Goal: Task Accomplishment & Management: Use online tool/utility

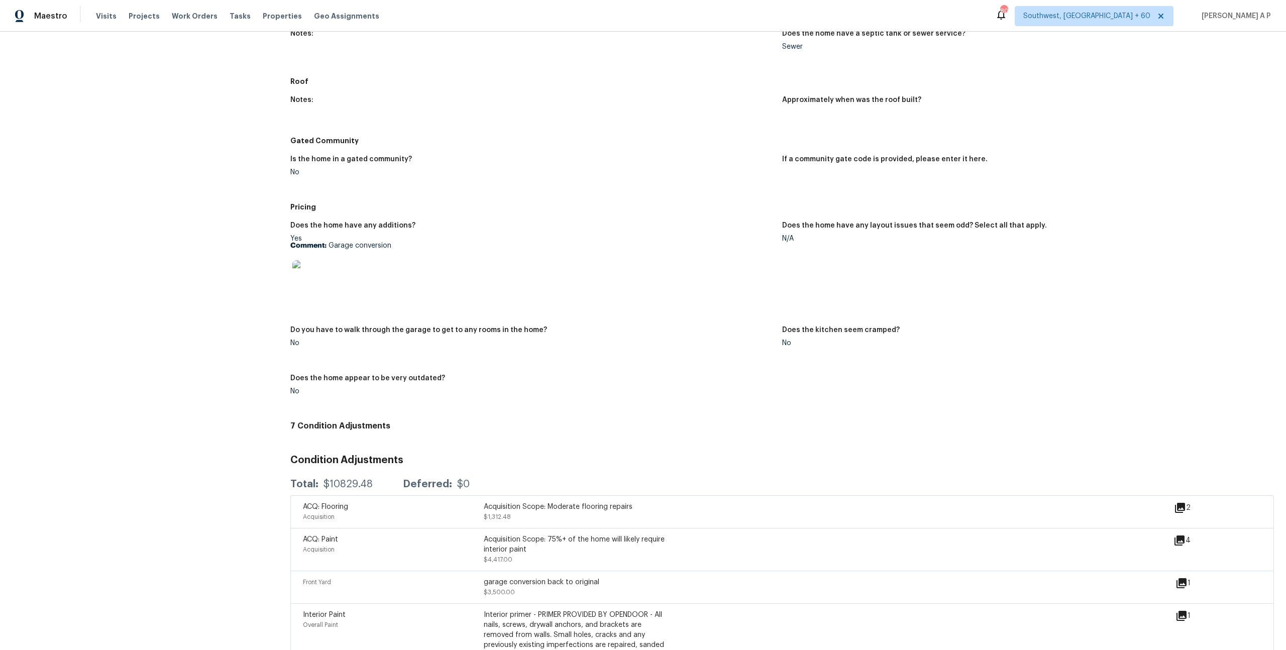
scroll to position [1071, 0]
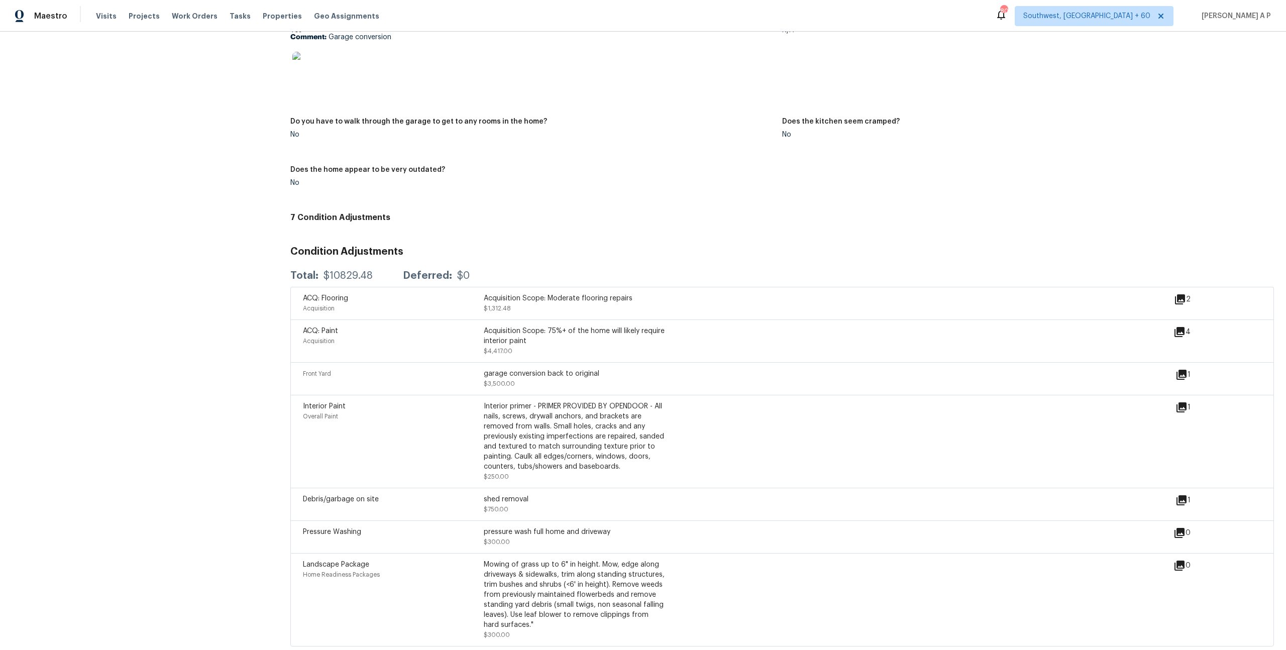
click at [1182, 370] on icon at bounding box center [1181, 375] width 10 height 10
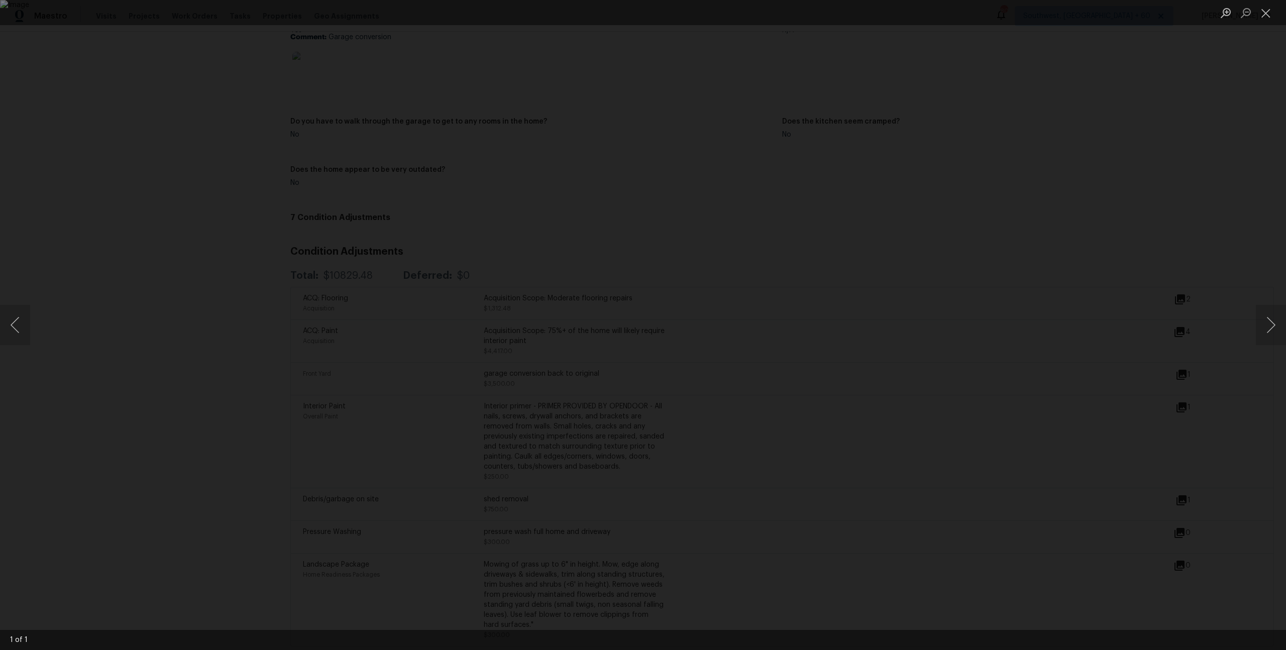
click at [1182, 368] on div "Lightbox" at bounding box center [643, 325] width 1286 height 650
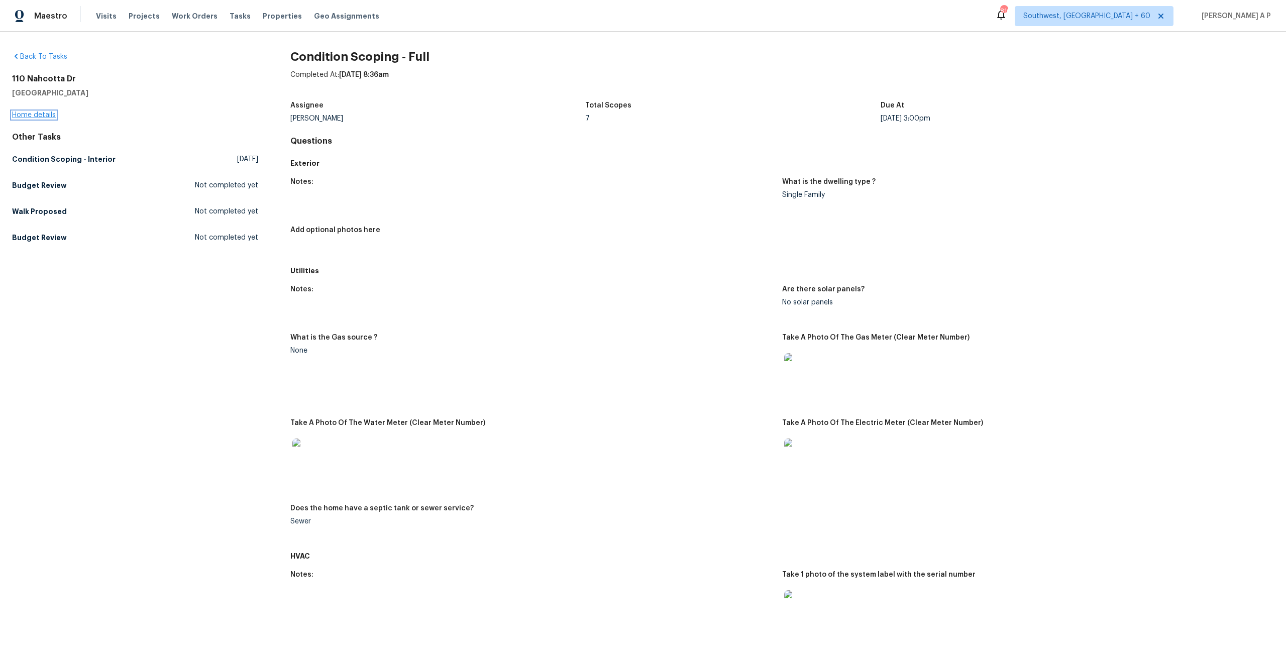
click at [50, 117] on link "Home details" at bounding box center [34, 115] width 44 height 7
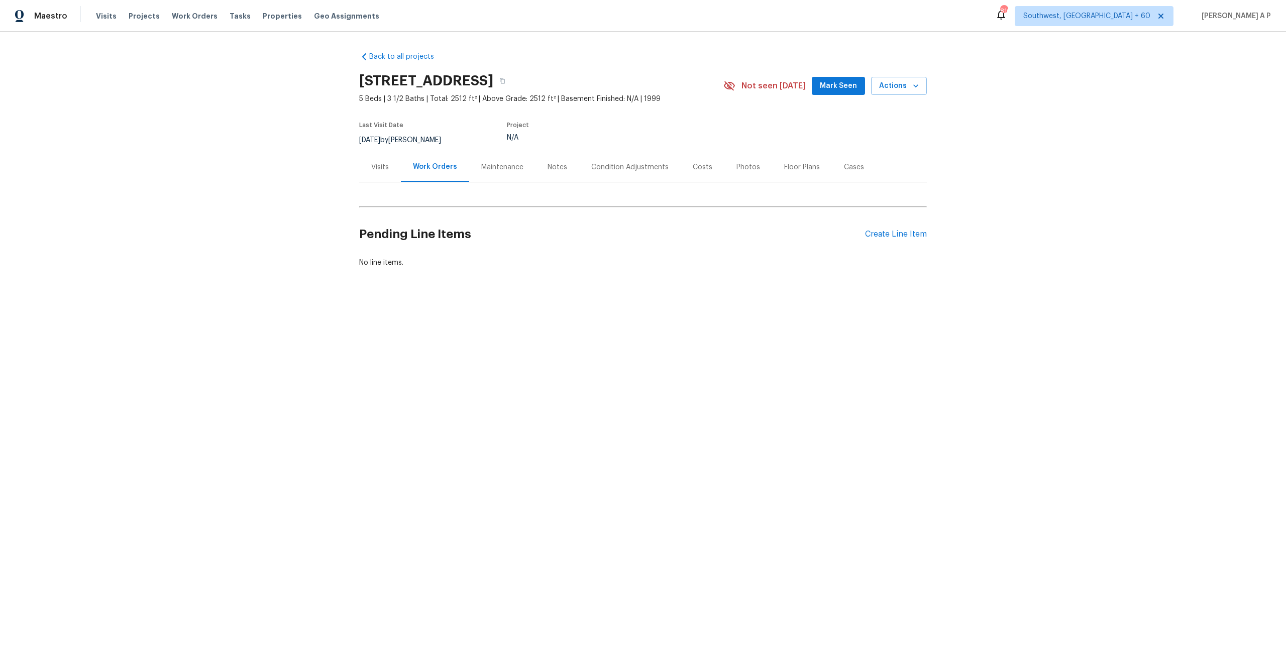
click at [600, 169] on div "Condition Adjustments" at bounding box center [629, 167] width 77 height 10
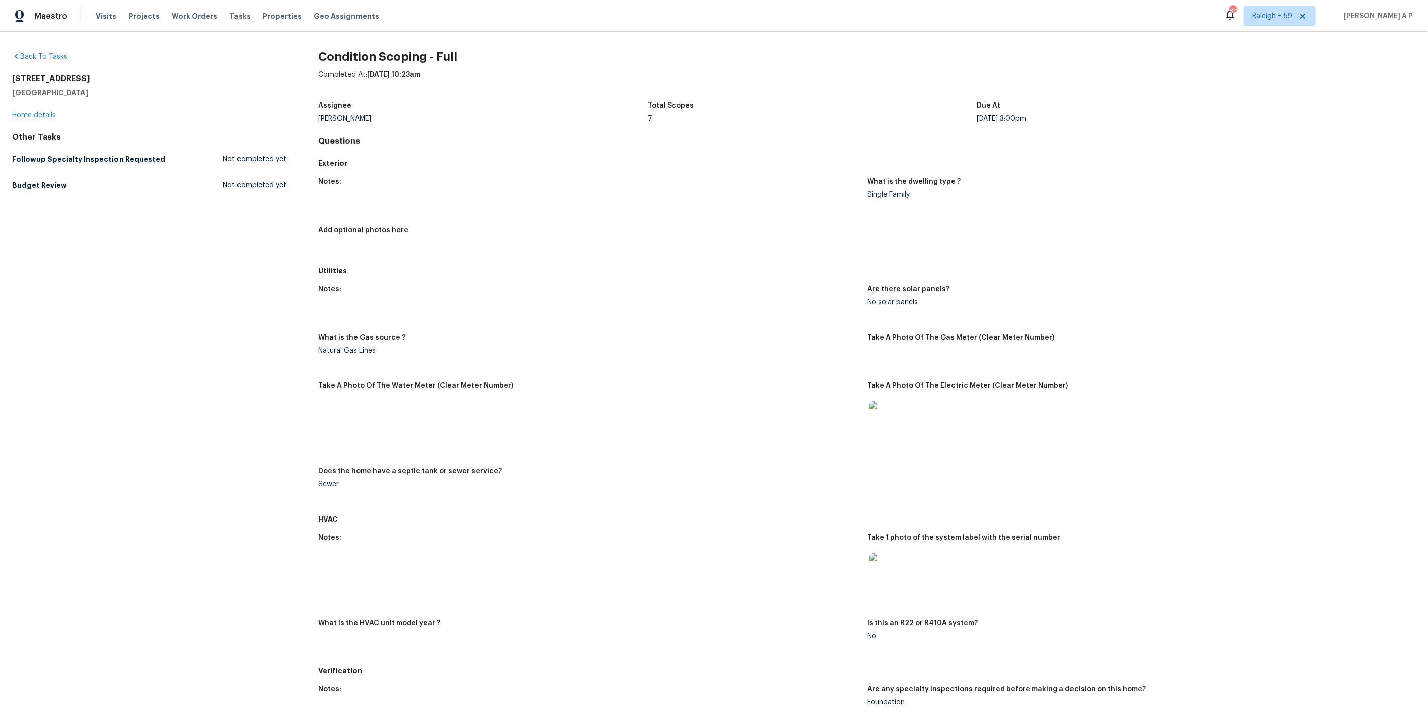
click at [1254, 22] on div "Maestro Visits Projects Work Orders Tasks Properties Geo Assignments 803 Raleig…" at bounding box center [714, 16] width 1428 height 32
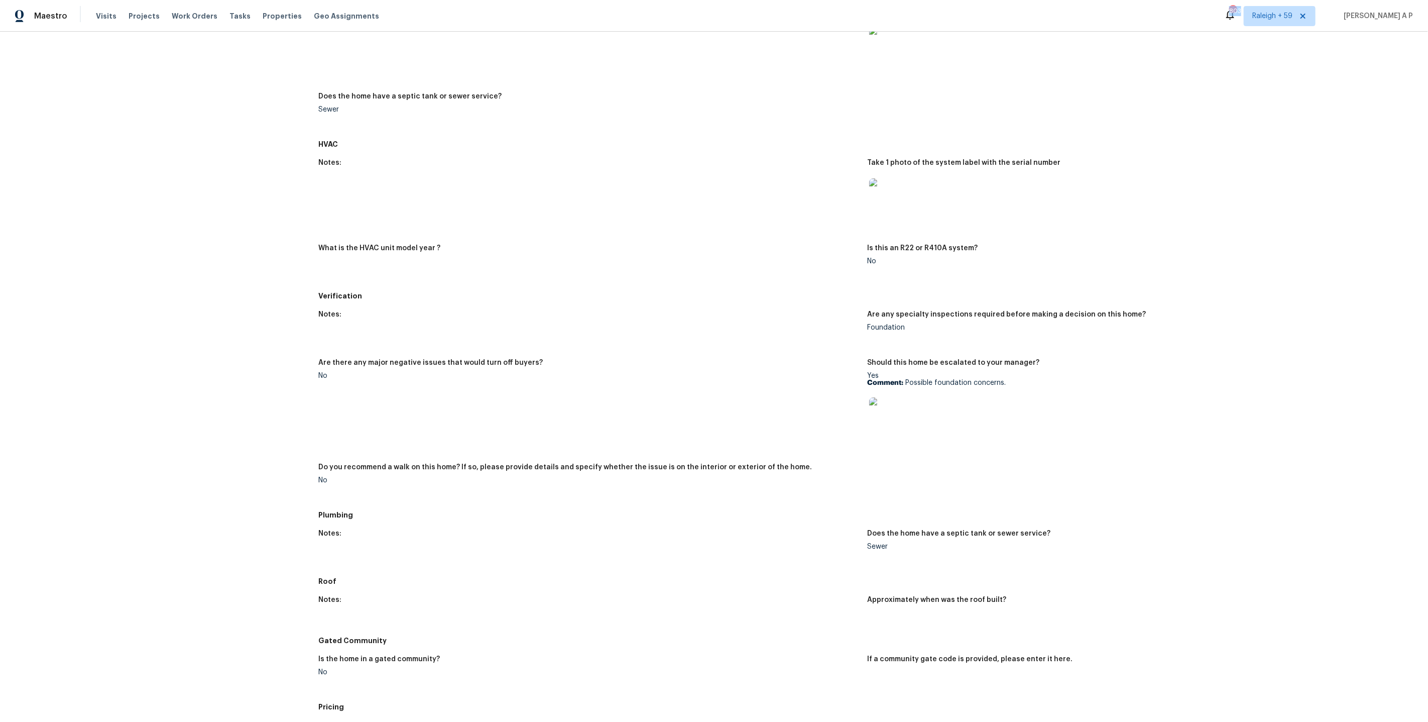
scroll to position [518, 0]
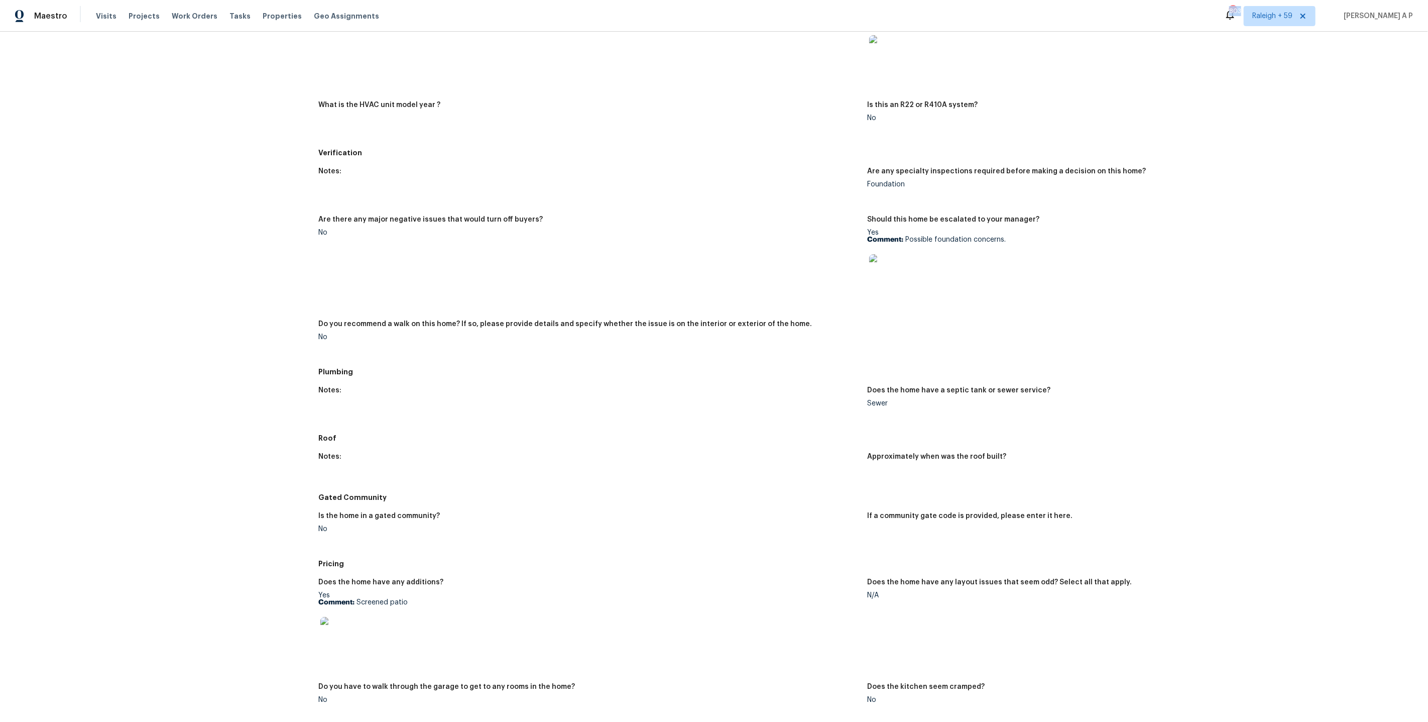
click at [345, 628] on img at bounding box center [336, 633] width 32 height 32
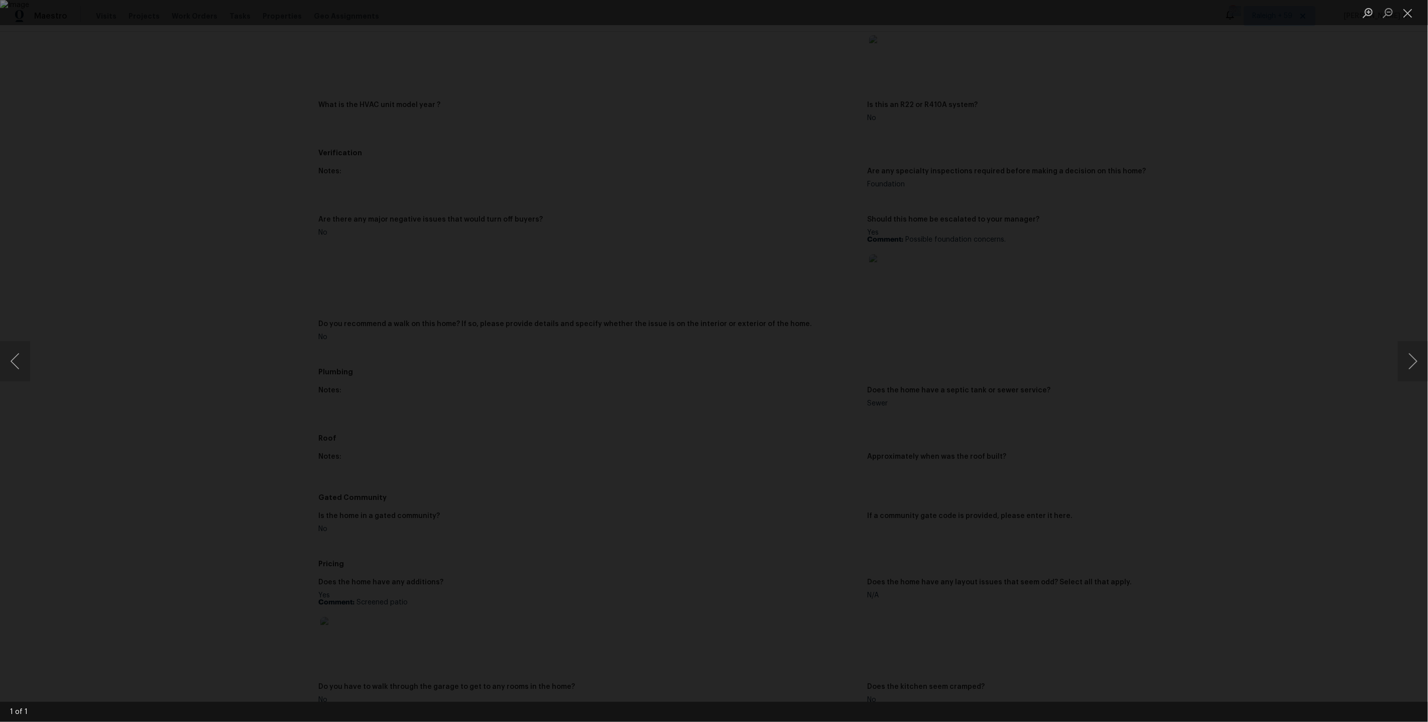
click at [541, 630] on div "Lightbox" at bounding box center [714, 361] width 1428 height 722
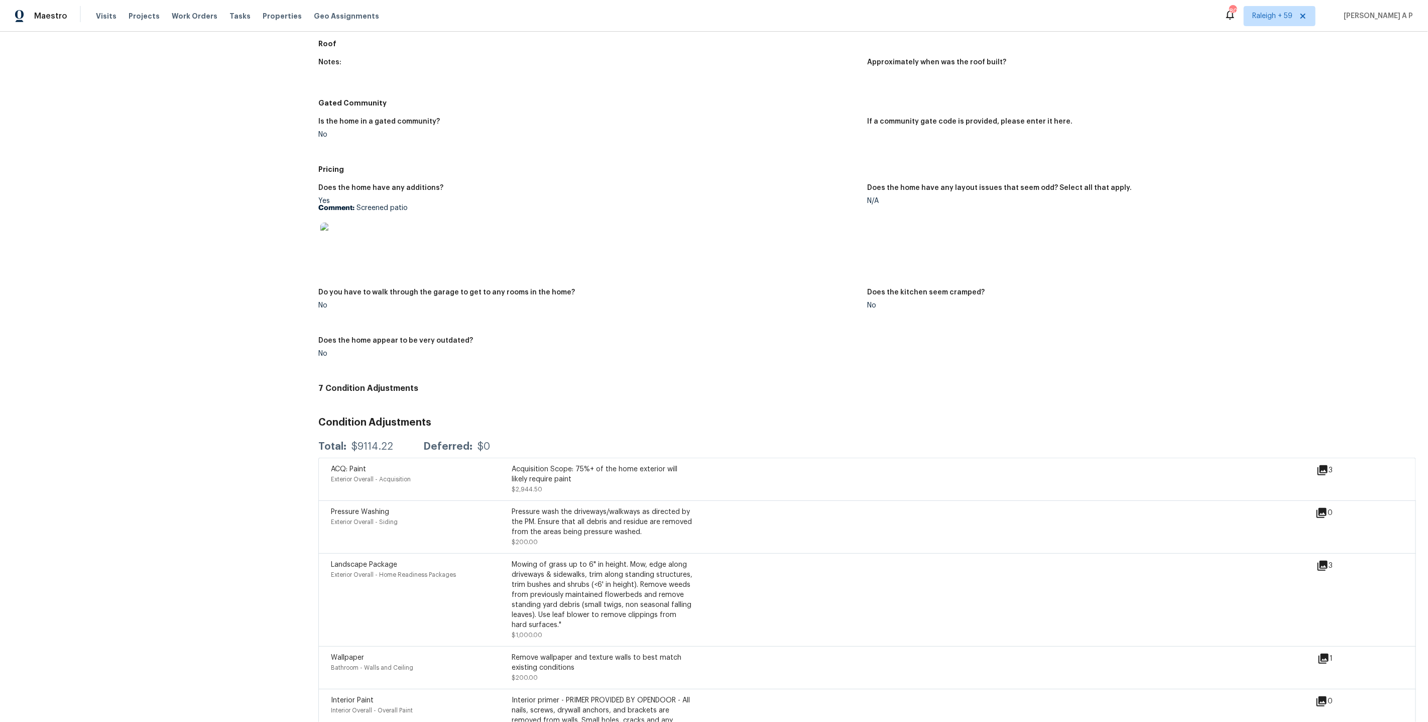
scroll to position [1091, 0]
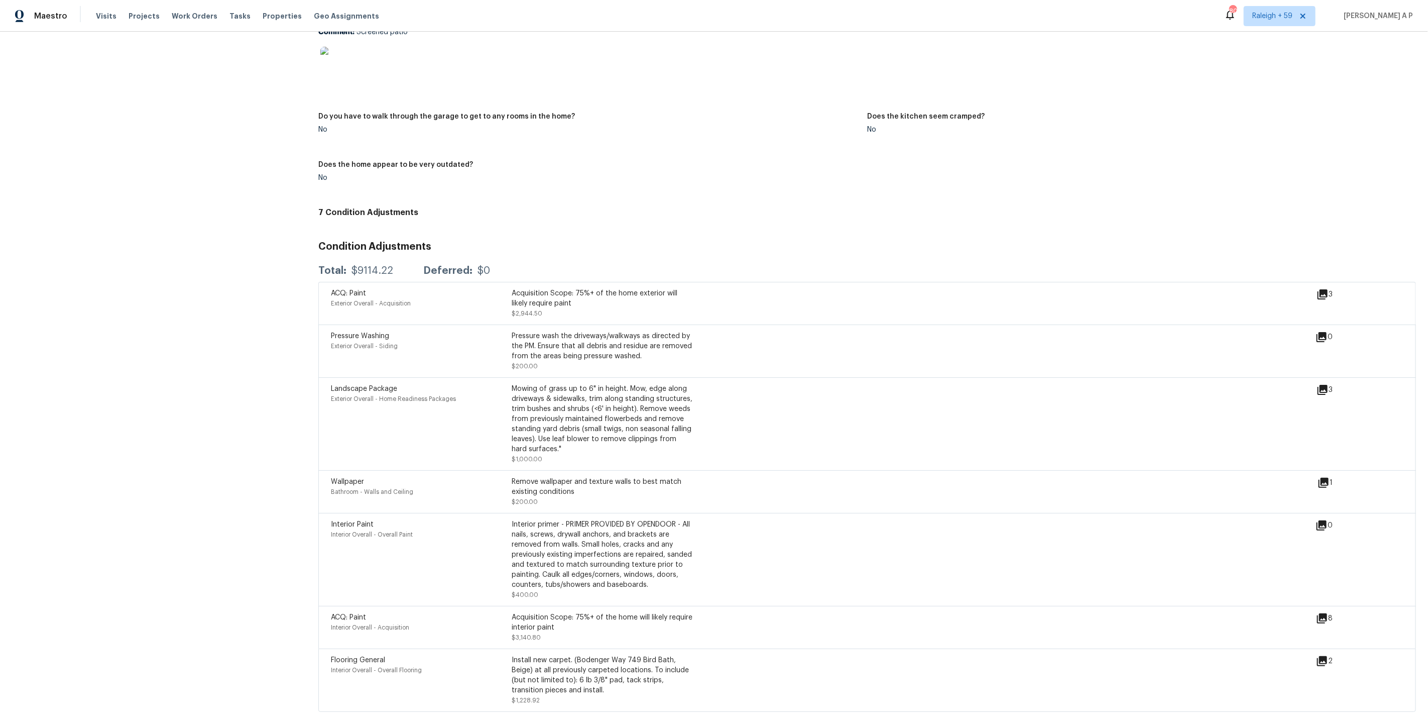
click at [1250, 28] on div "Maestro Visits Projects Work Orders Tasks Properties Geo Assignments 801 Raleig…" at bounding box center [714, 16] width 1428 height 32
click at [1237, 22] on div "785" at bounding box center [1231, 16] width 12 height 15
click at [1265, 99] on figure "Does the home have any layout issues that seem odd? Select all that apply. N/A" at bounding box center [1141, 55] width 549 height 92
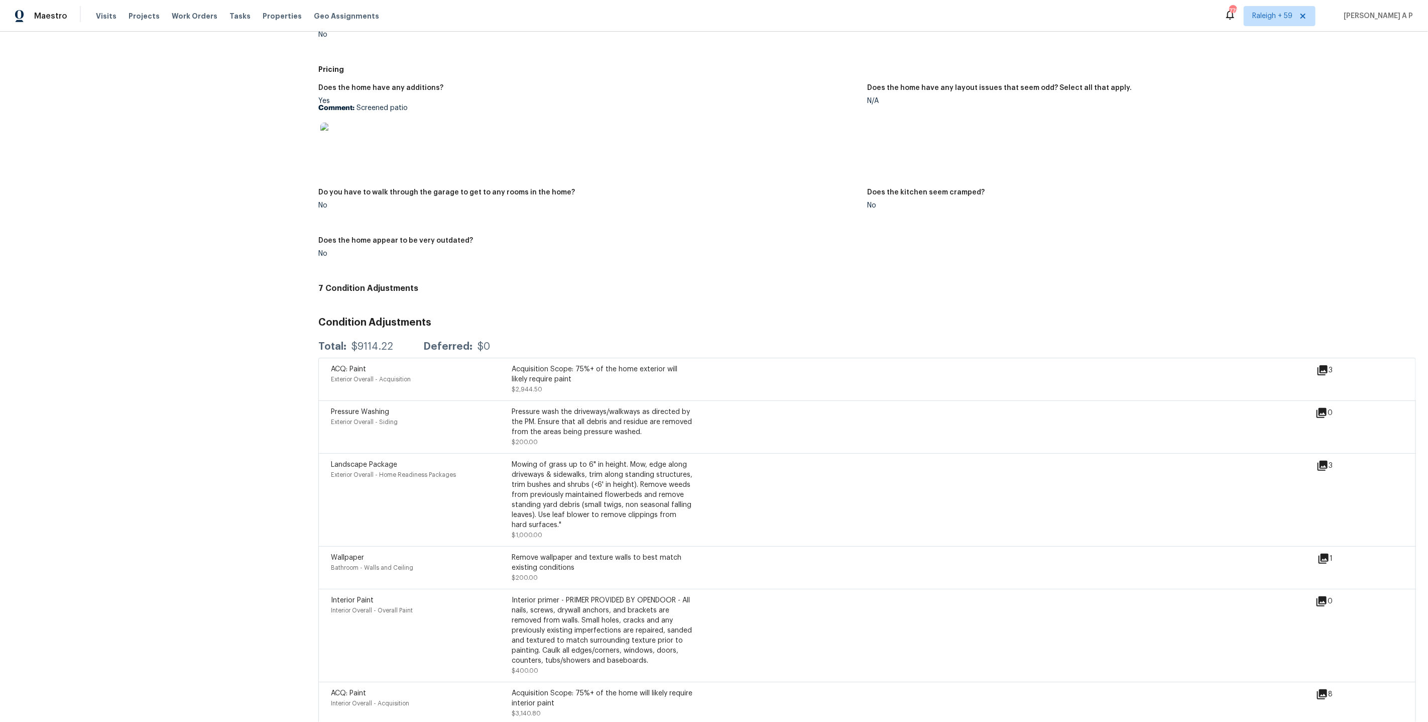
scroll to position [1091, 0]
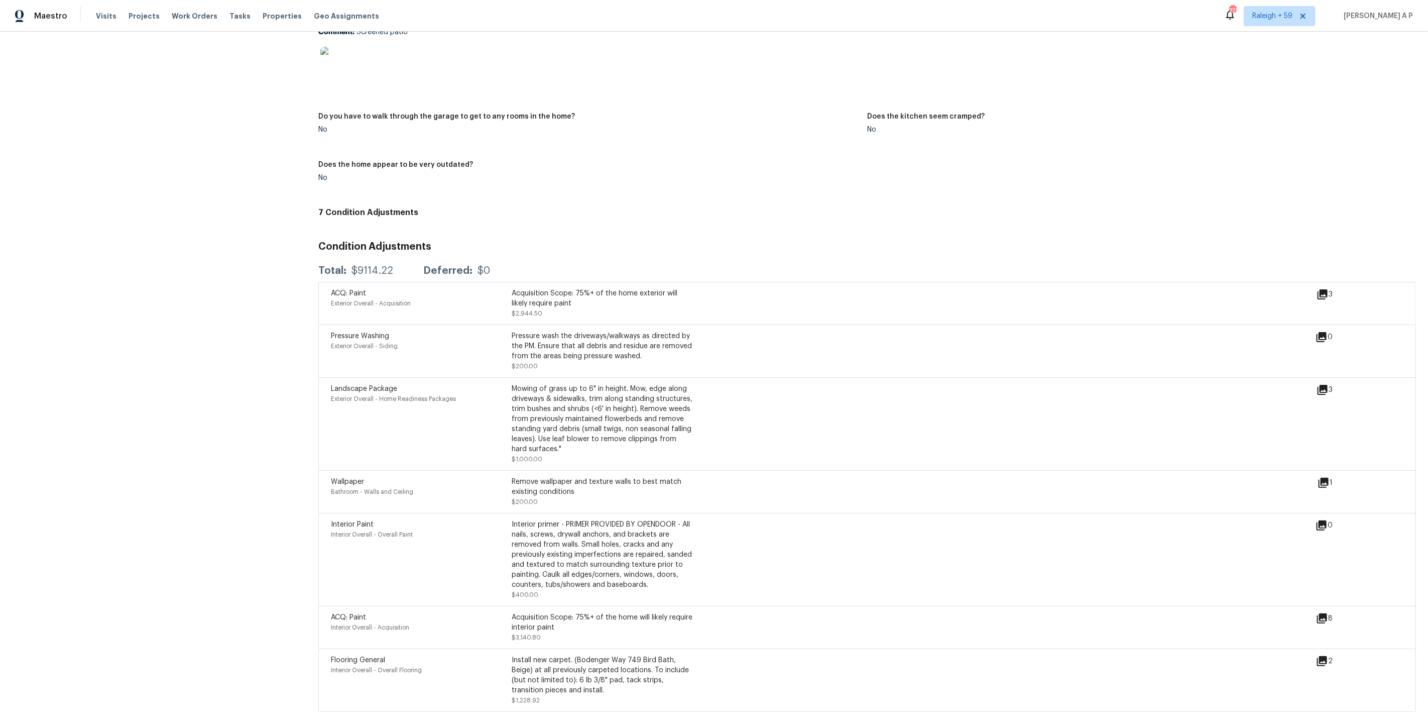
click at [1285, 481] on icon at bounding box center [1324, 483] width 10 height 10
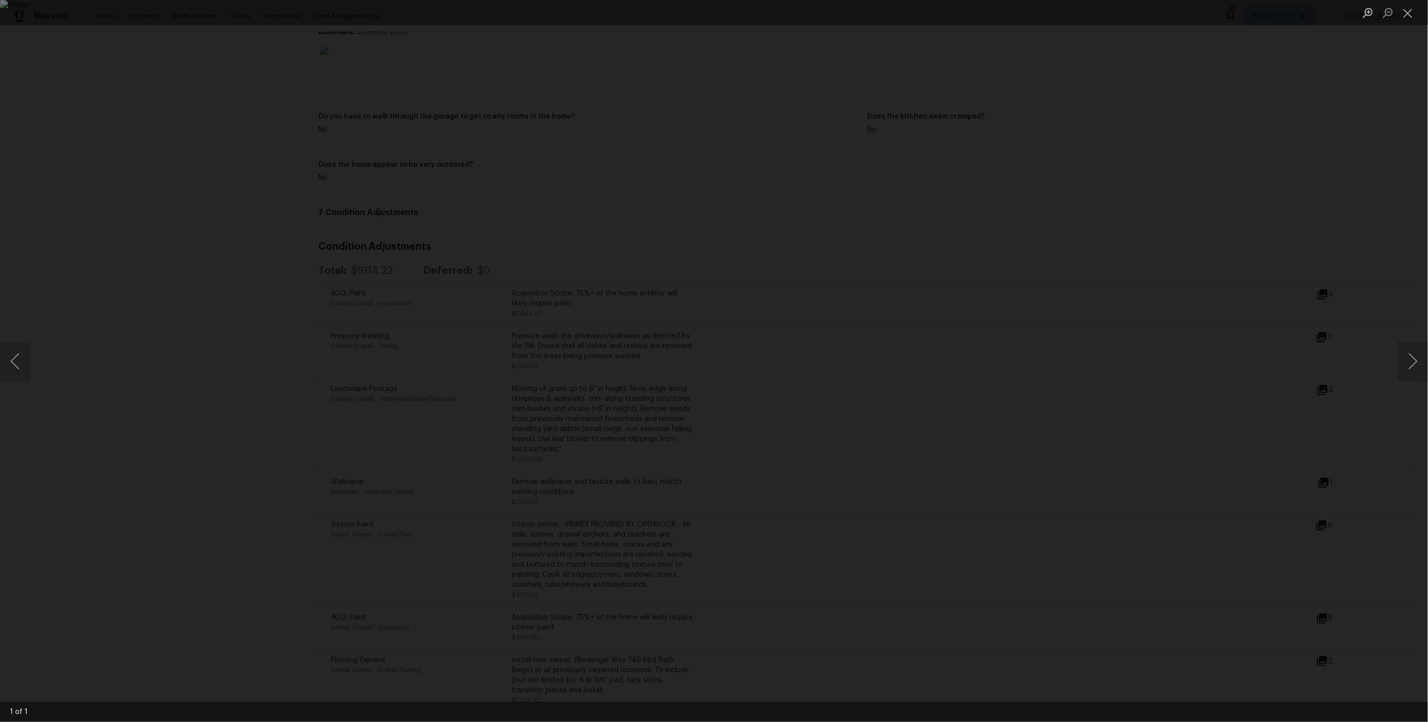
click at [1262, 545] on div "Lightbox" at bounding box center [714, 361] width 1428 height 722
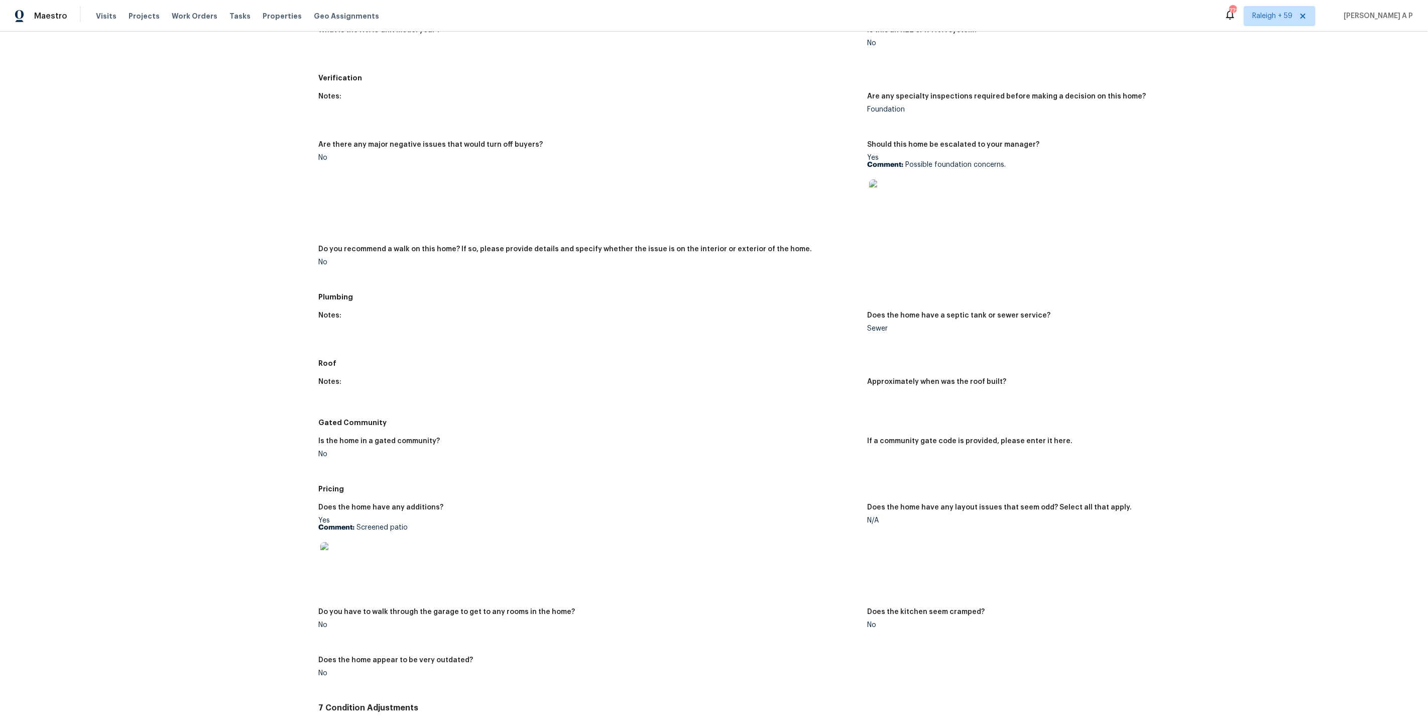
scroll to position [599, 0]
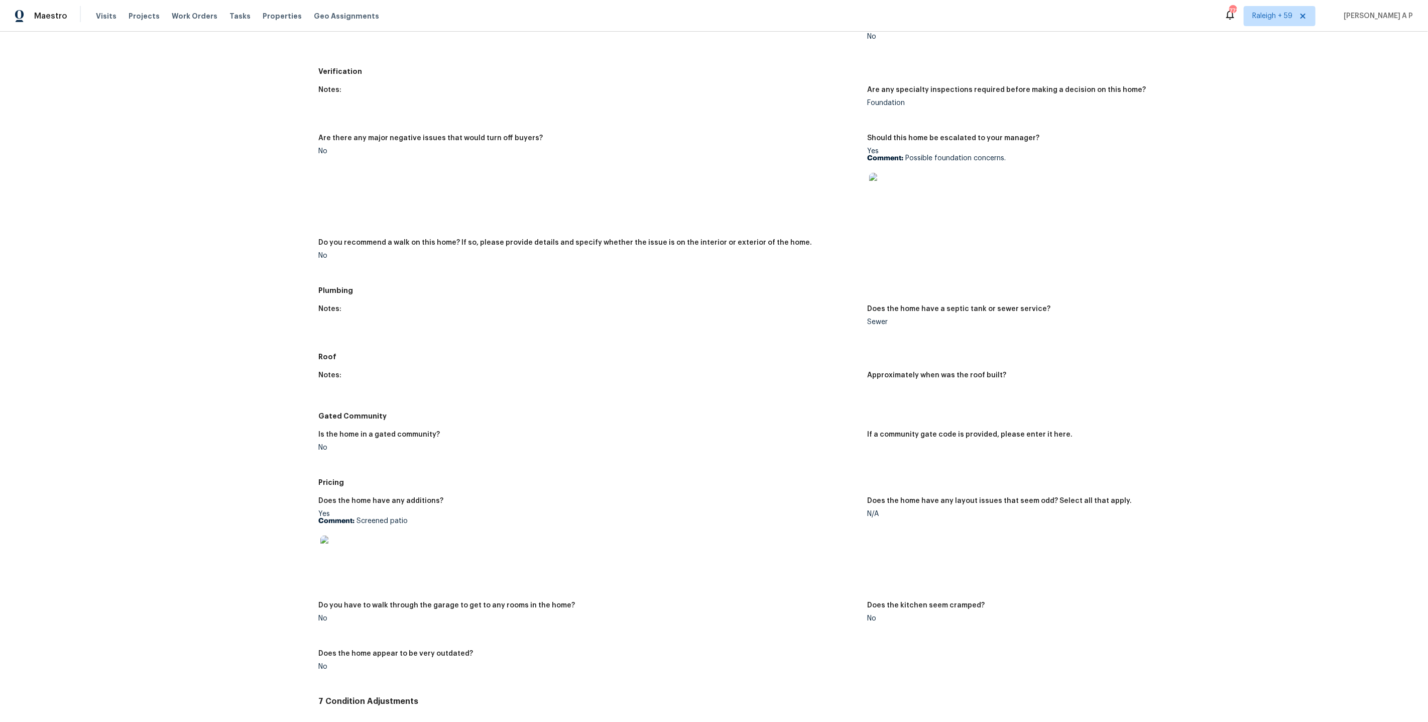
click at [884, 186] on img at bounding box center [885, 189] width 32 height 32
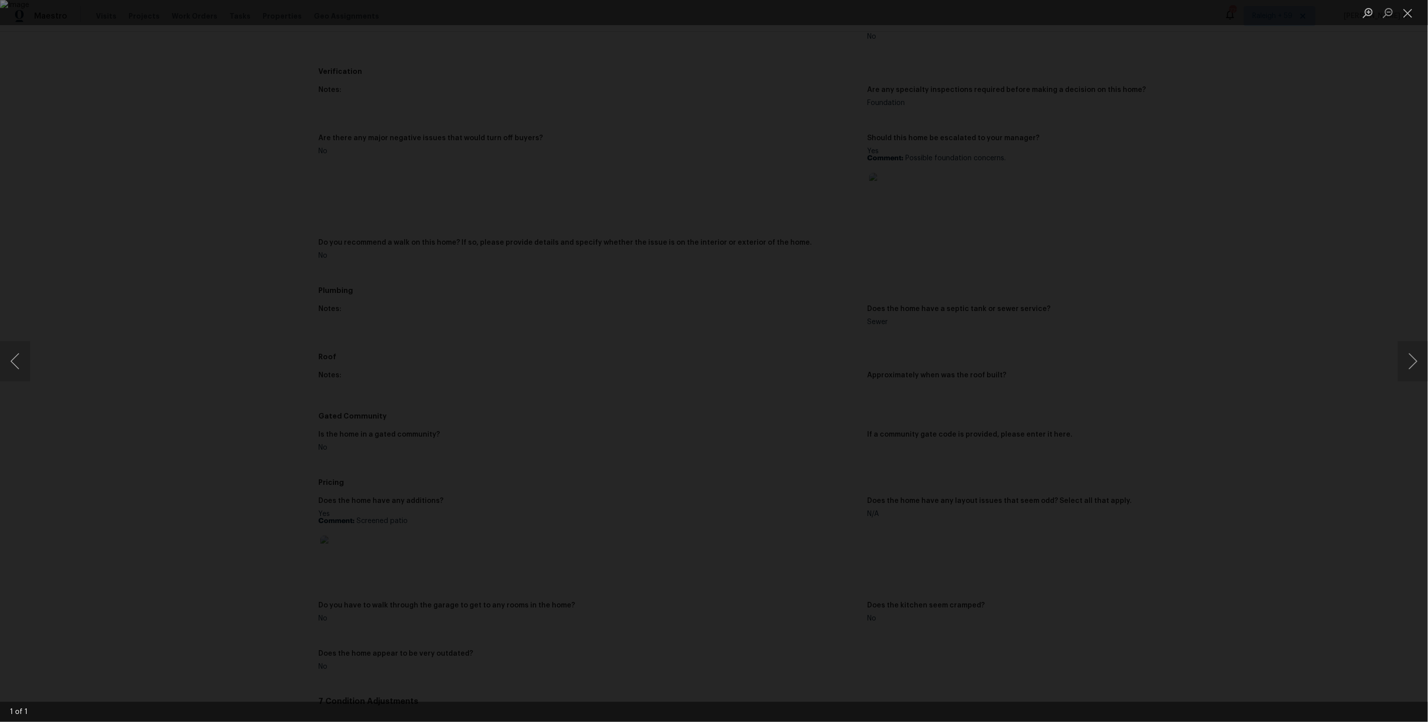
click at [1076, 133] on div "Lightbox" at bounding box center [714, 361] width 1428 height 722
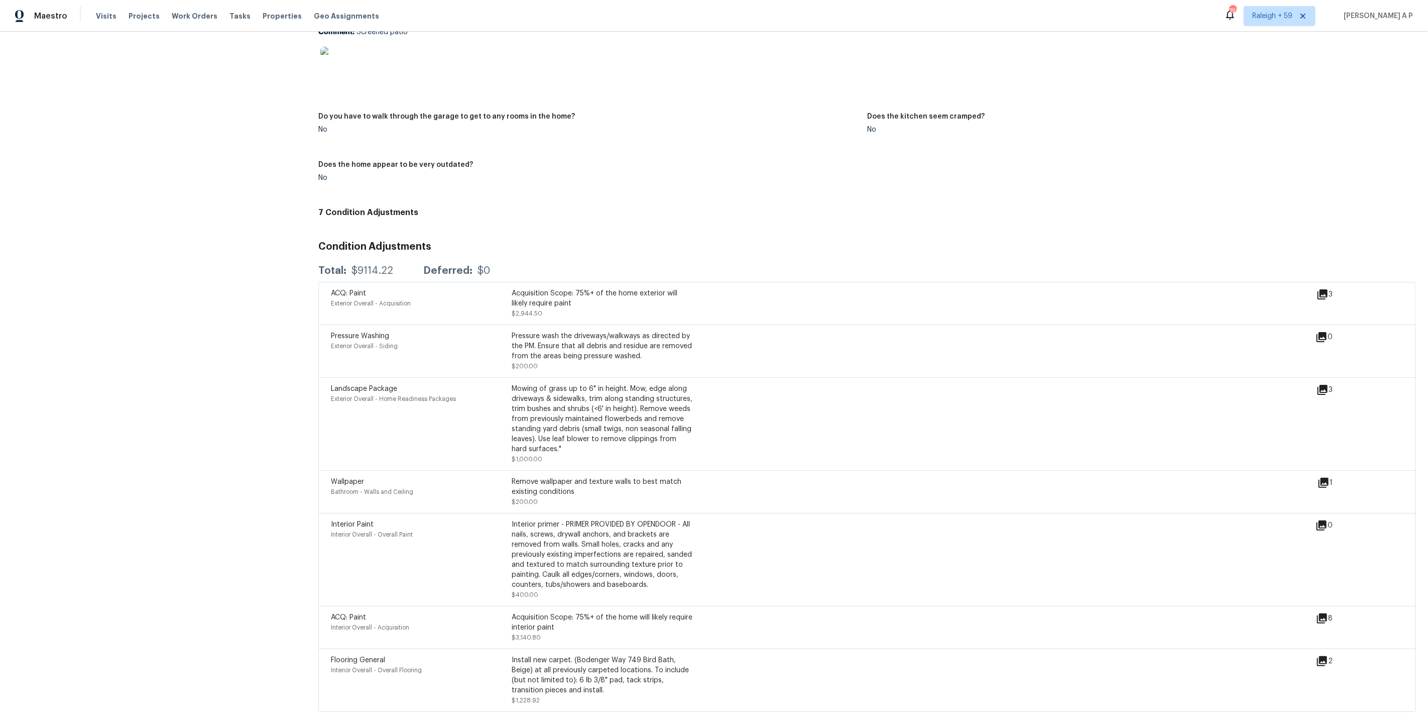
scroll to position [1088, 0]
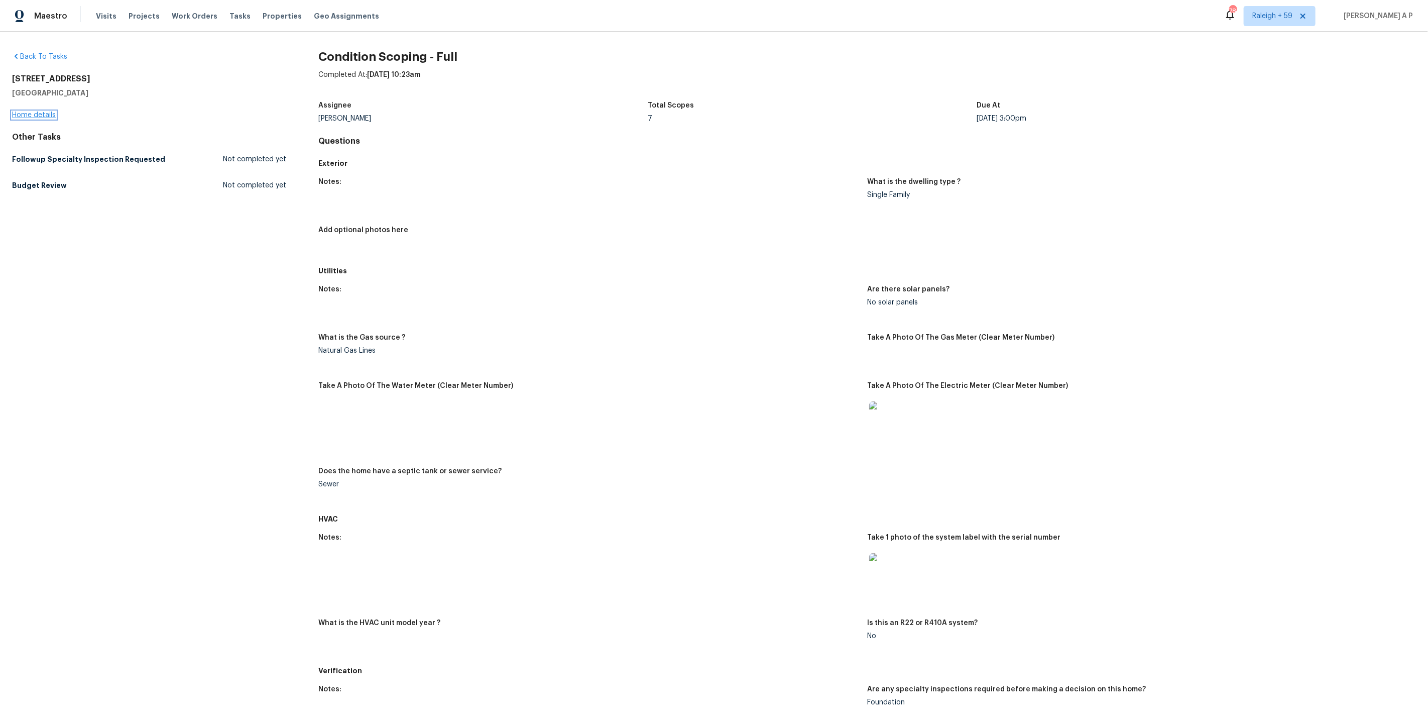
click at [51, 117] on link "Home details" at bounding box center [34, 115] width 44 height 7
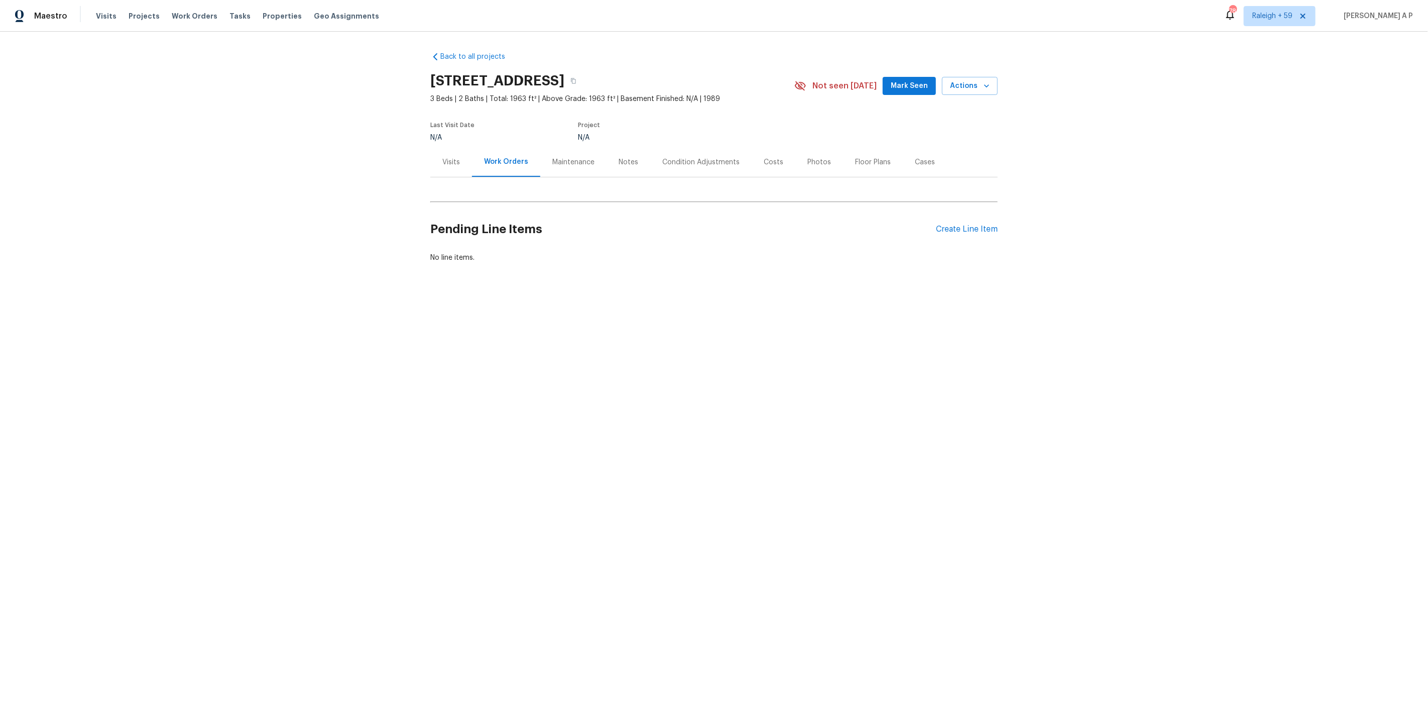
click at [691, 164] on div "Condition Adjustments" at bounding box center [700, 162] width 77 height 10
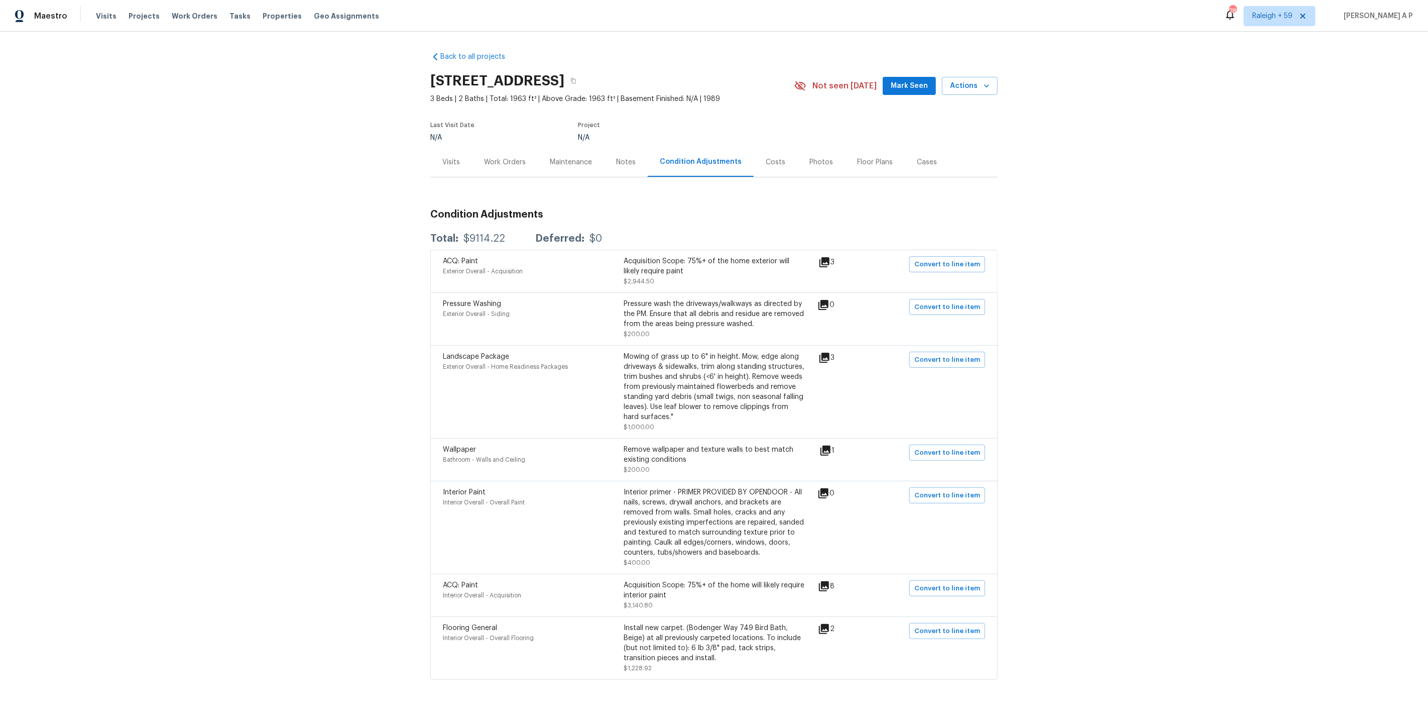
scroll to position [22, 0]
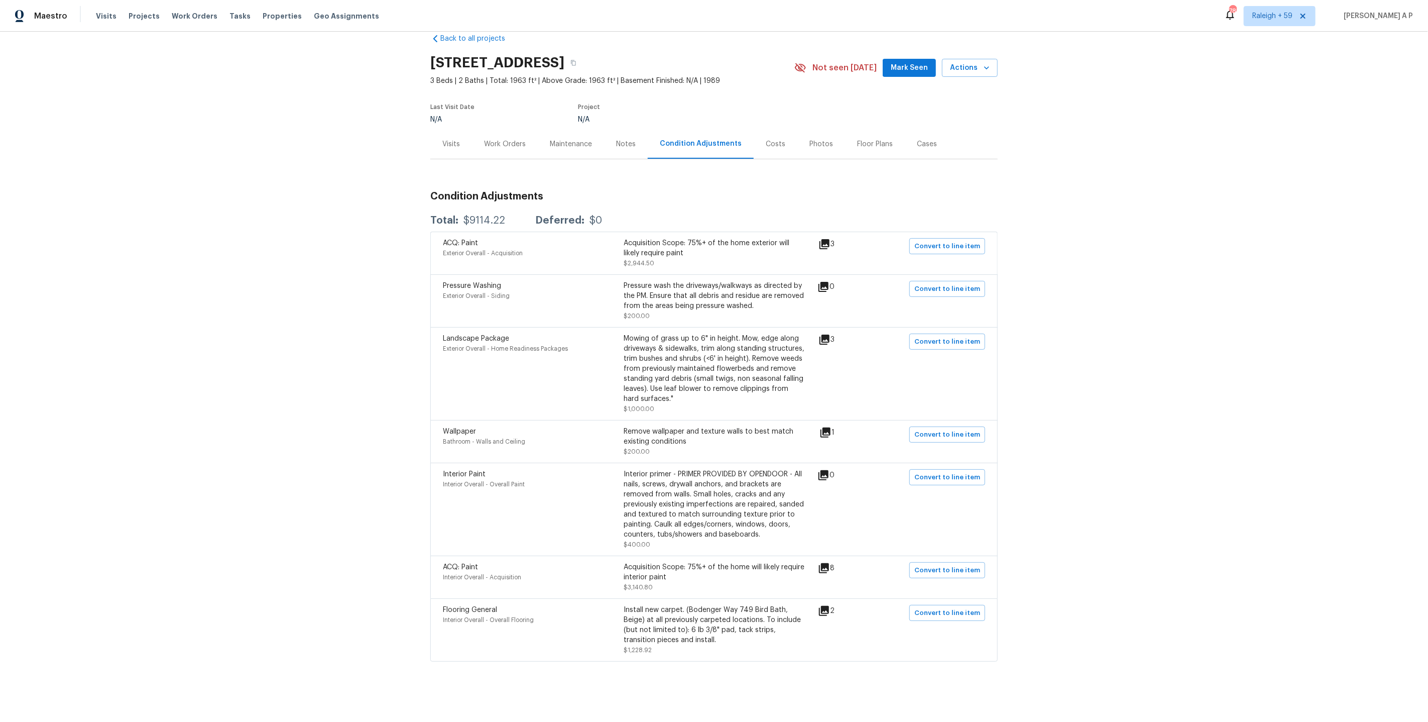
click at [545, 281] on div "Pressure Washing" at bounding box center [533, 286] width 181 height 10
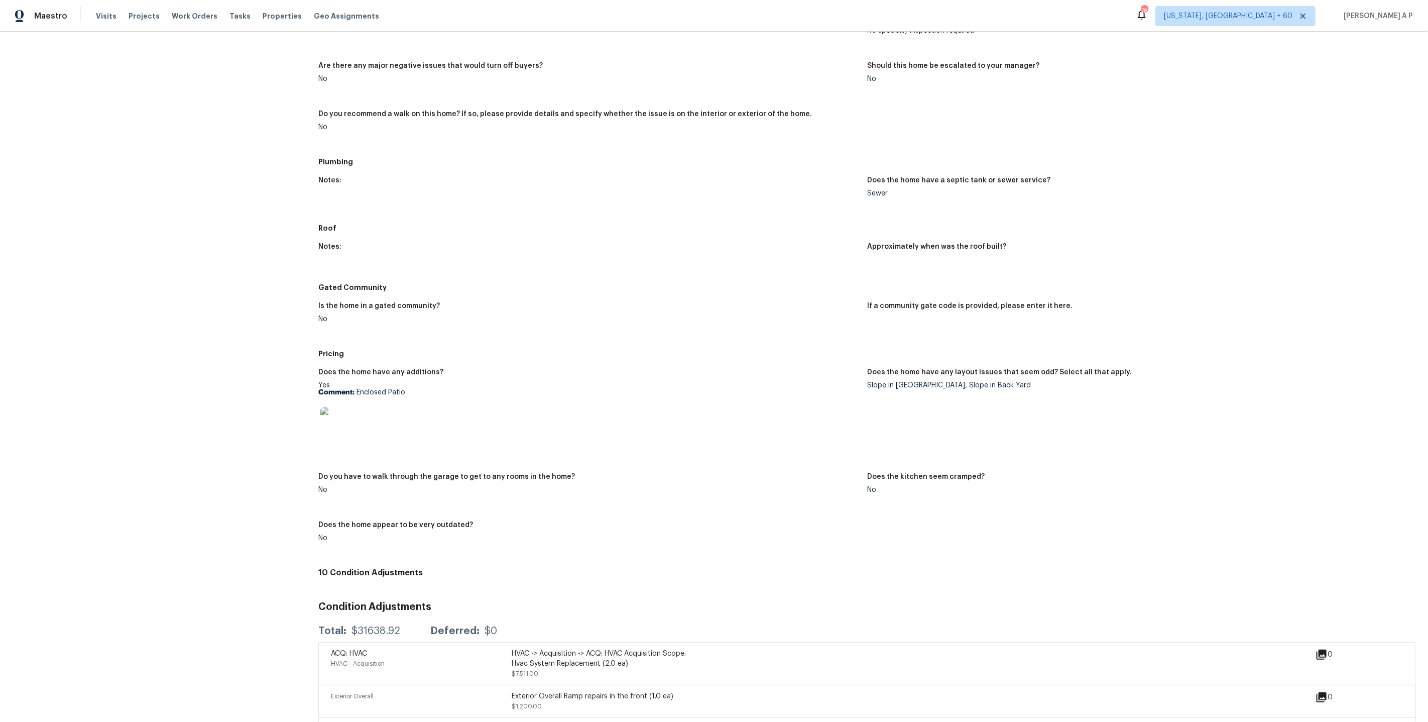
scroll to position [714, 0]
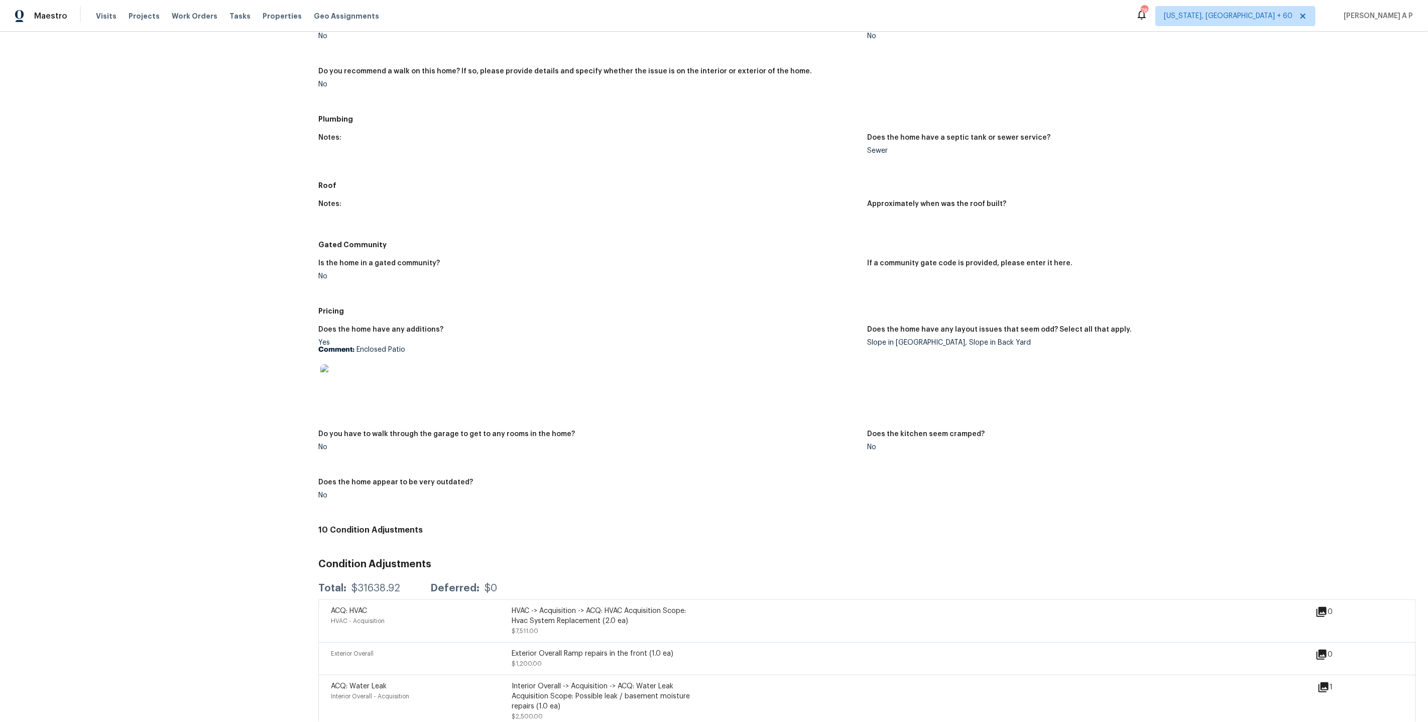
click at [340, 387] on img at bounding box center [336, 380] width 32 height 32
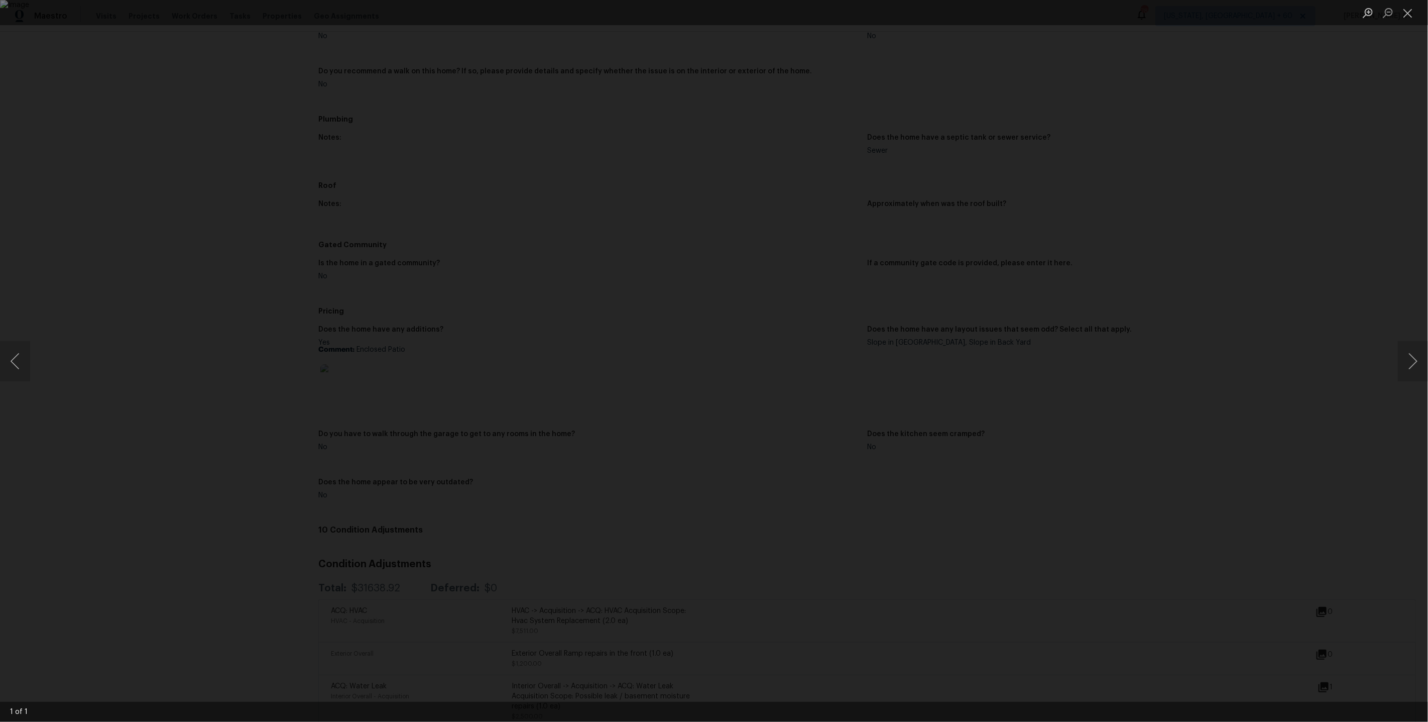
click at [323, 370] on div "Lightbox" at bounding box center [714, 361] width 1428 height 722
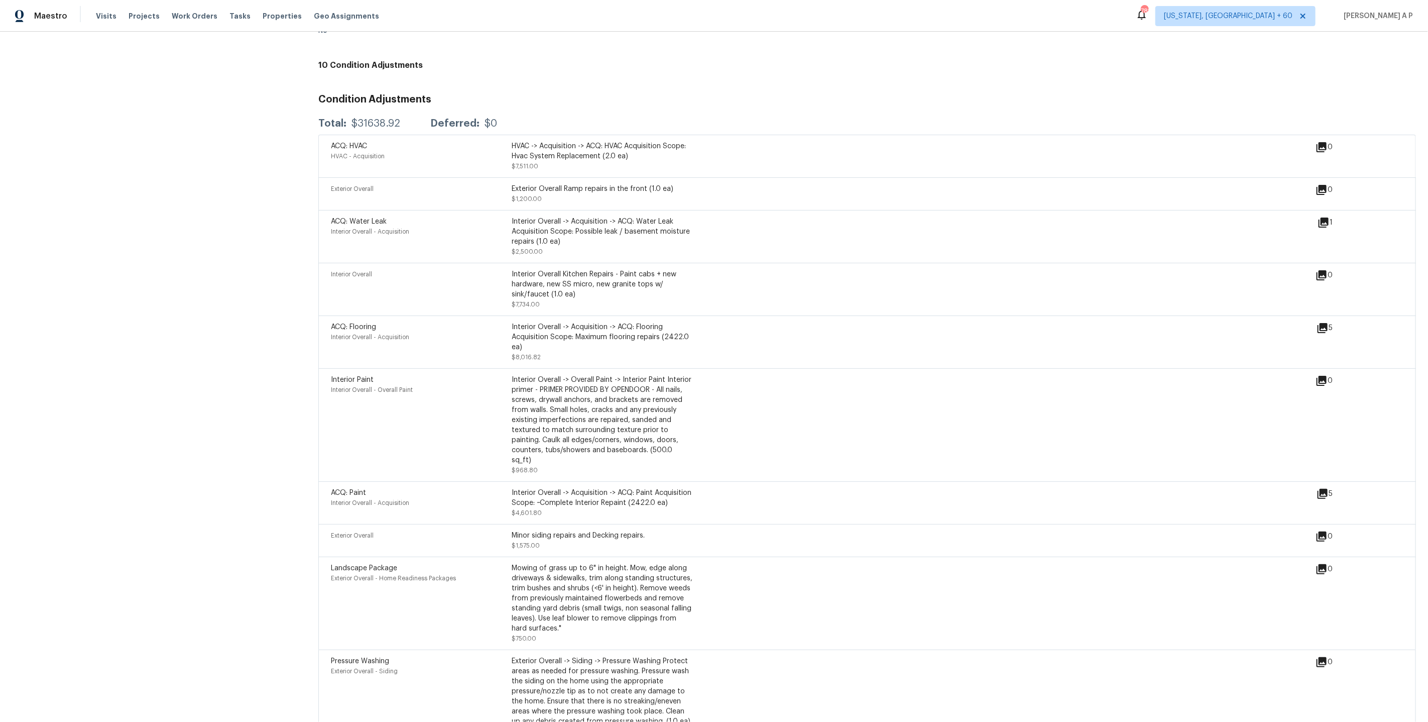
scroll to position [1205, 0]
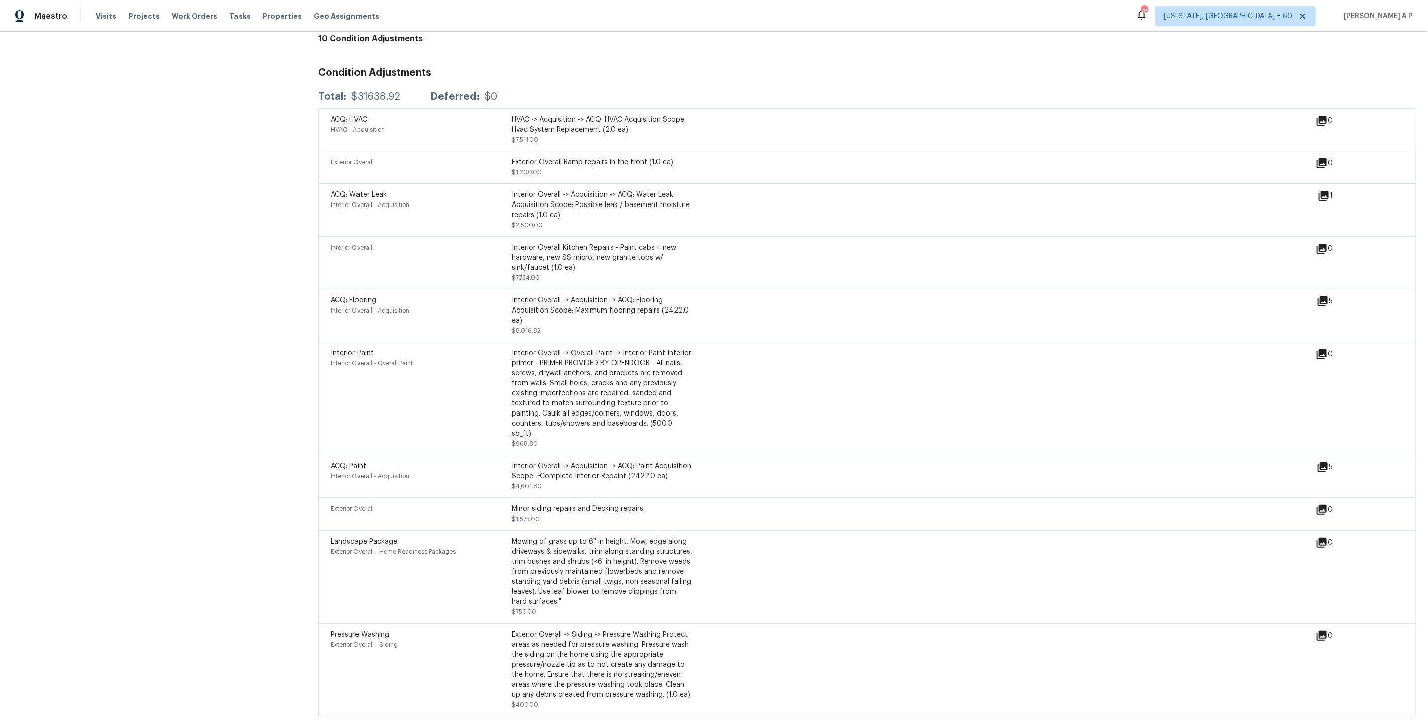
click at [1293, 13] on span "Washington, DC + 60" at bounding box center [1228, 16] width 129 height 10
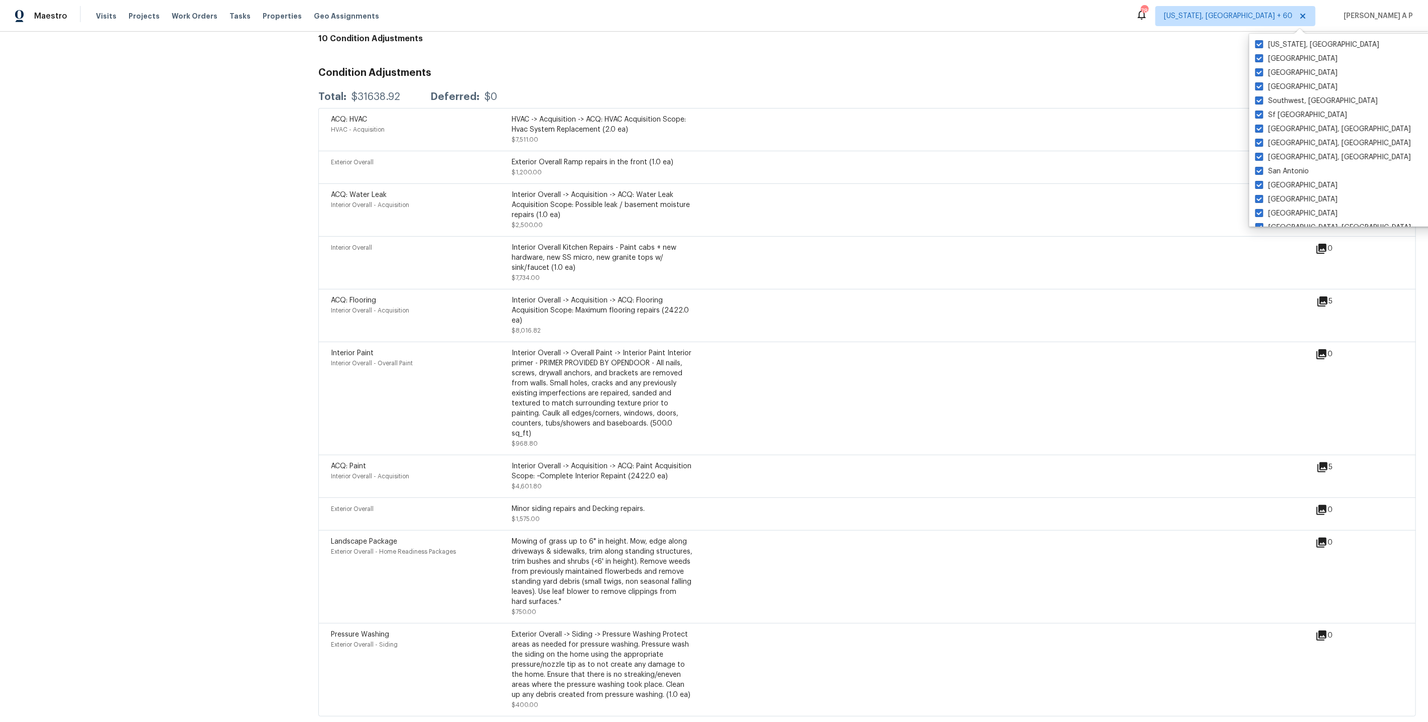
click at [770, 313] on div "ACQ: Flooring Interior Overall - Acquisition Interior Overall -> Acquisition ->…" at bounding box center [824, 315] width 986 height 40
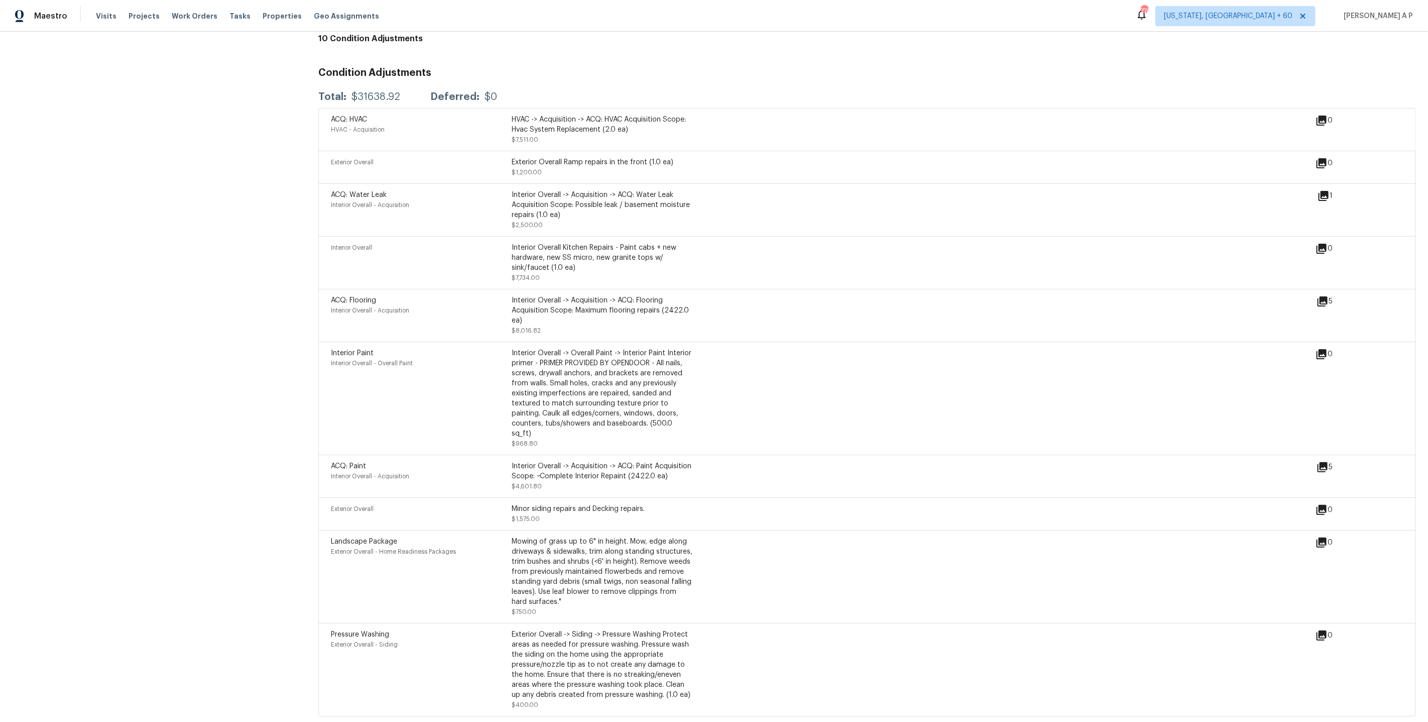
click at [648, 319] on div "Interior Overall -> Acquisition -> ACQ: Flooring Acquisition Scope: Maximum flo…" at bounding box center [602, 310] width 181 height 30
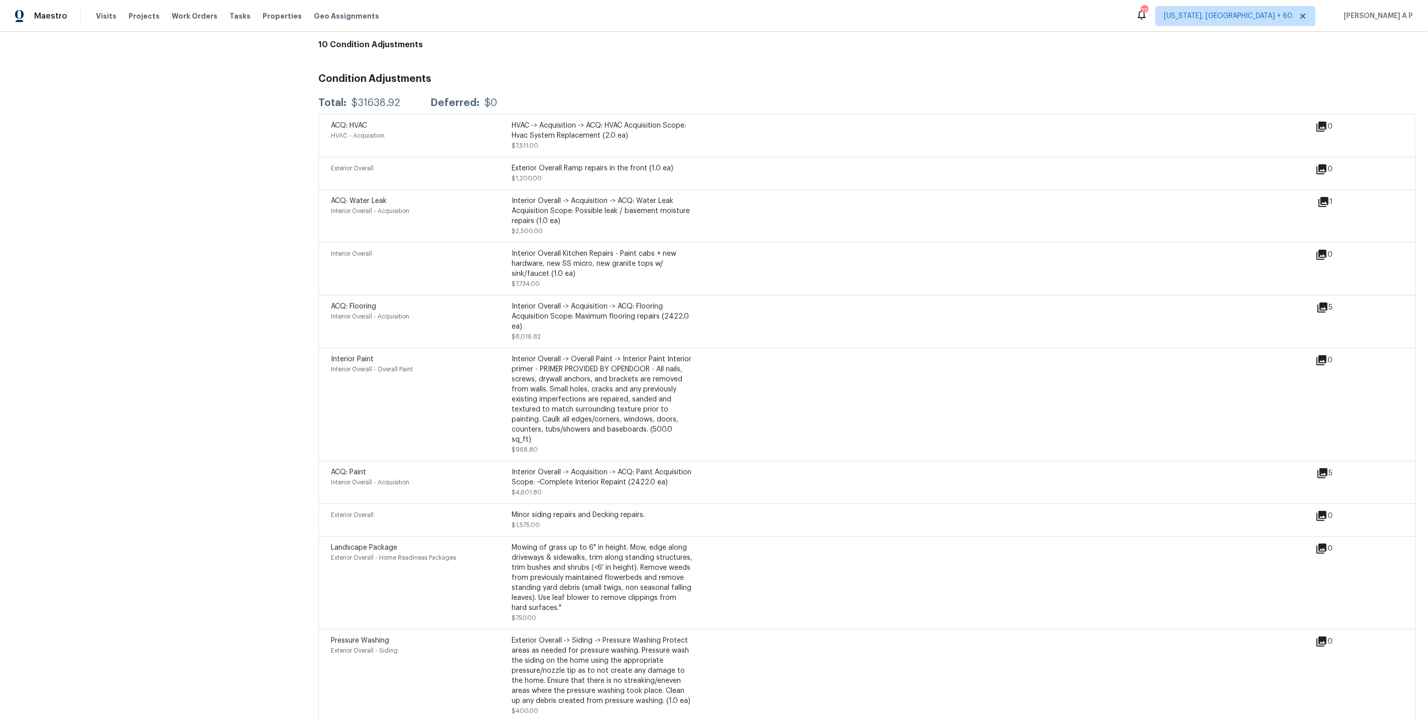
click at [656, 208] on div "Interior Overall -> Acquisition -> ACQ: Water Leak Acquisition Scope: Possible …" at bounding box center [602, 211] width 181 height 30
click at [1322, 197] on icon at bounding box center [1324, 202] width 10 height 10
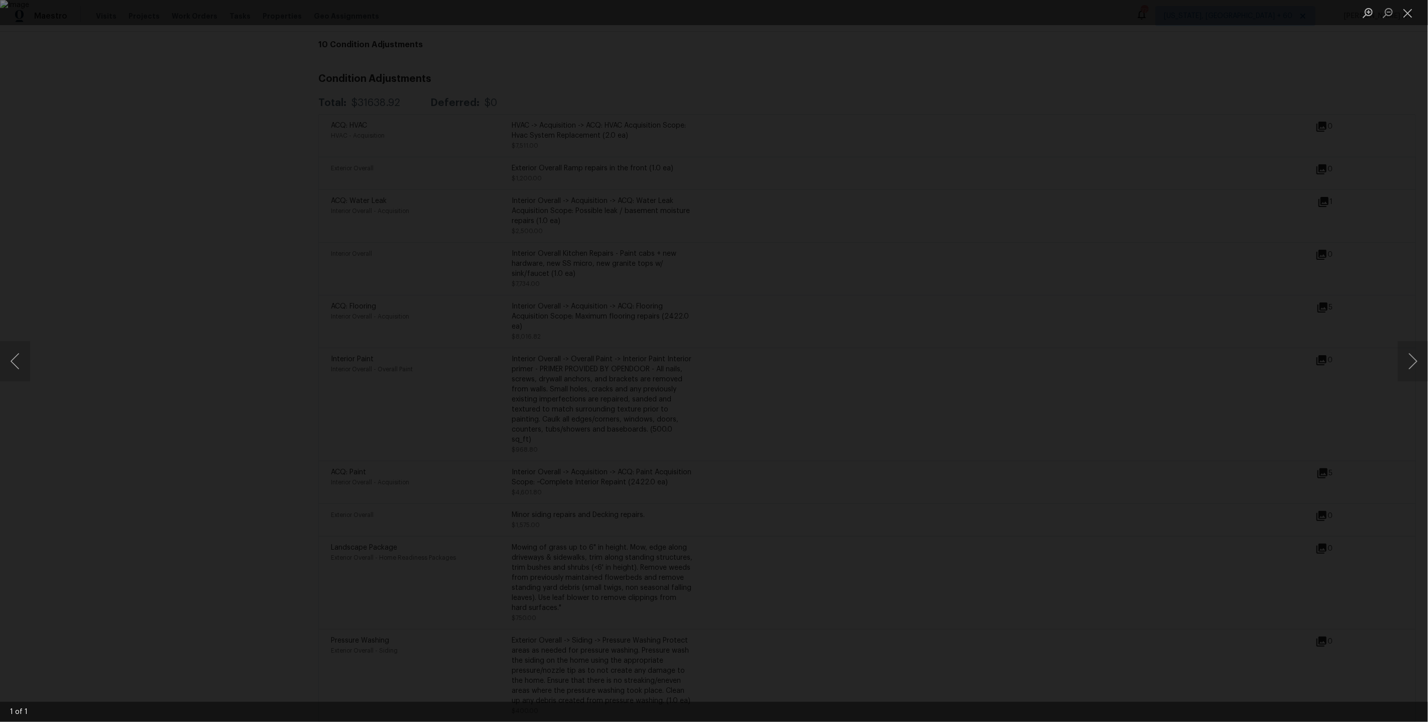
click at [1024, 334] on div "Lightbox" at bounding box center [714, 361] width 1428 height 722
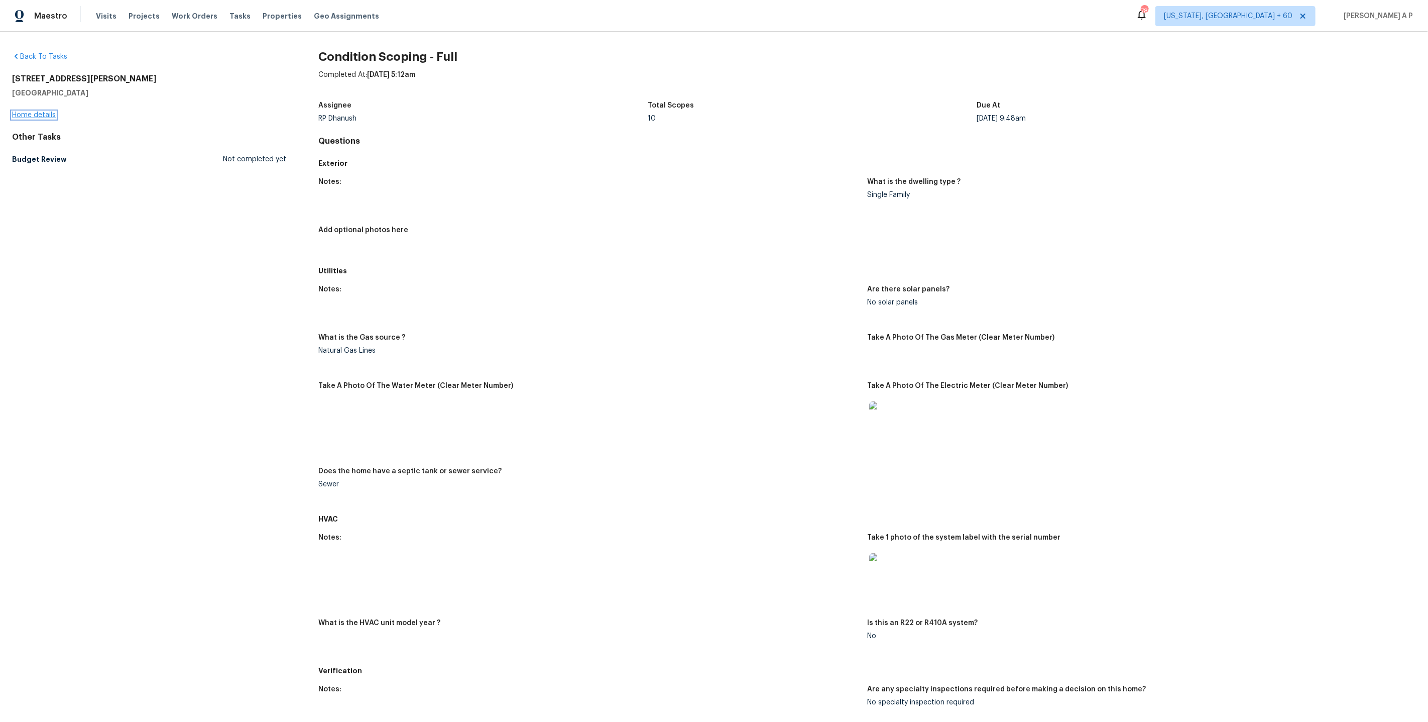
click at [46, 116] on link "Home details" at bounding box center [34, 115] width 44 height 7
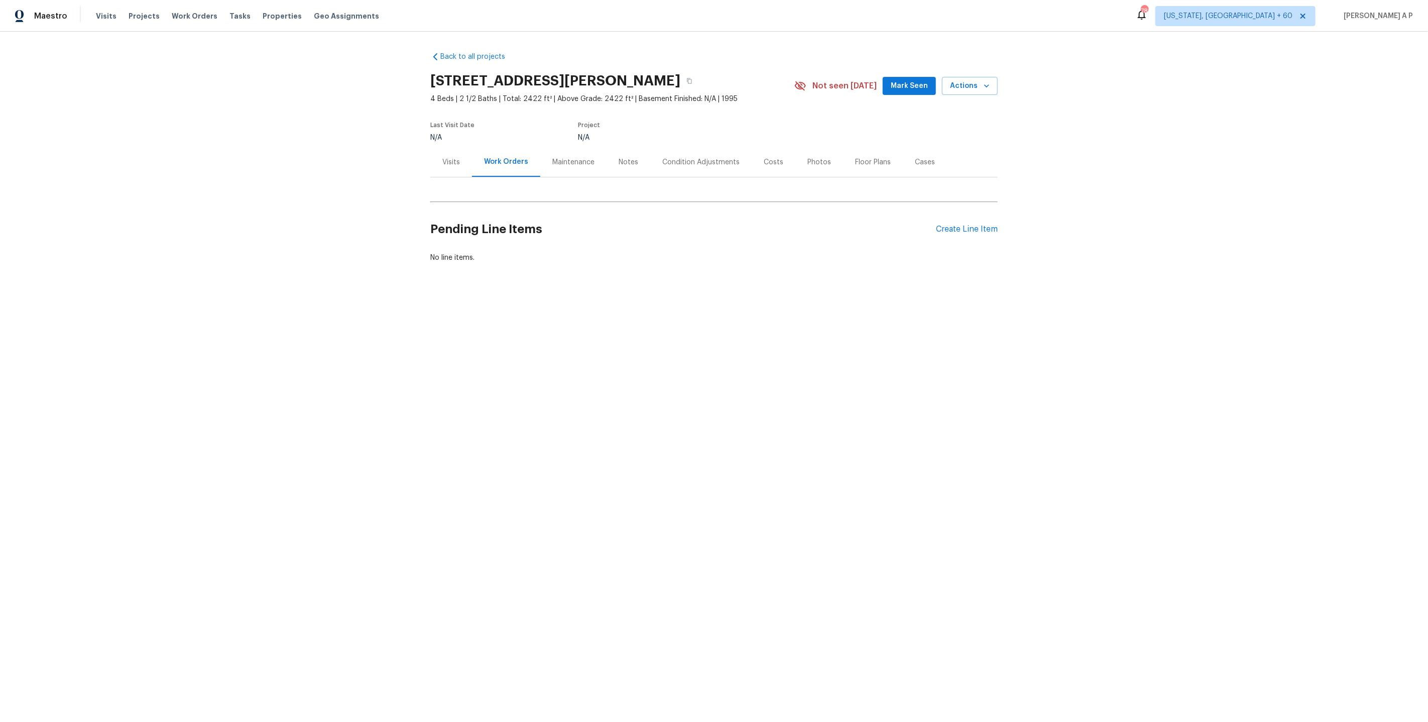
click at [681, 165] on div "Condition Adjustments" at bounding box center [700, 162] width 77 height 10
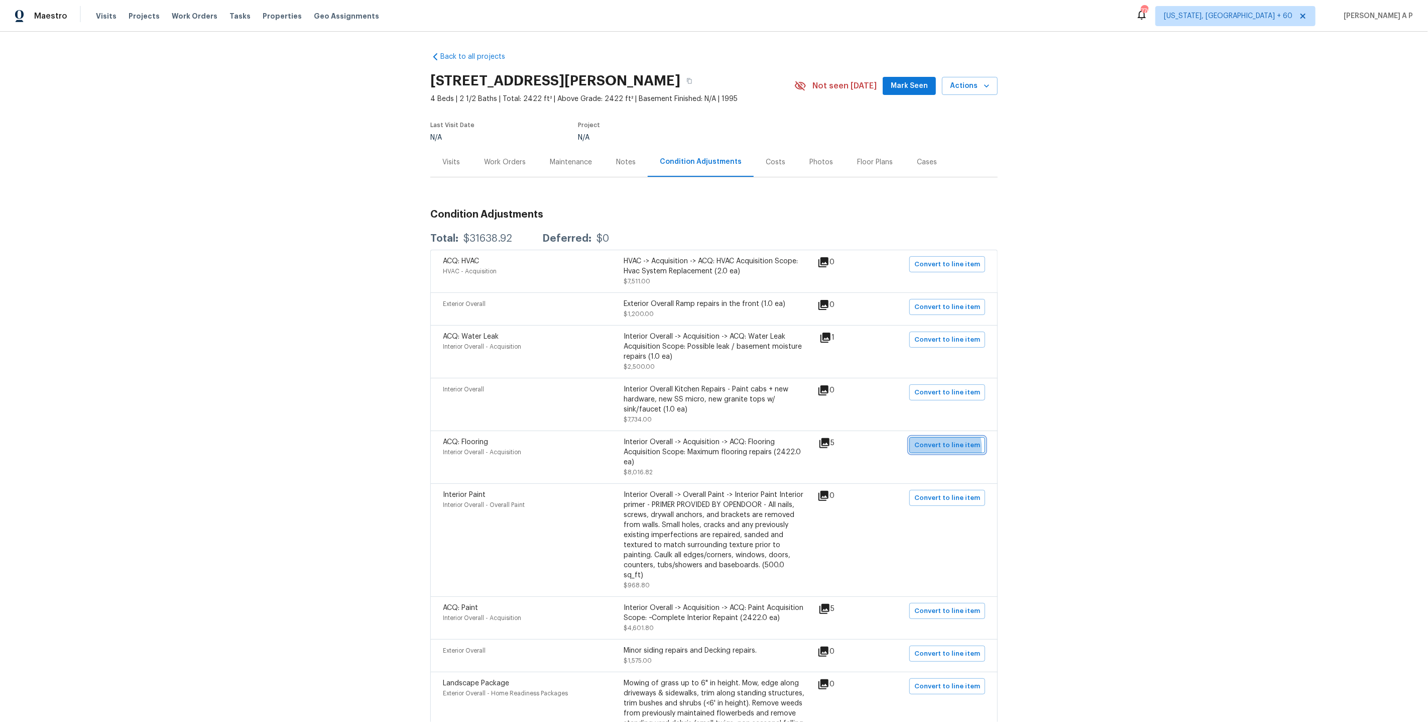
click at [941, 451] on span "Convert to line item" at bounding box center [948, 445] width 66 height 12
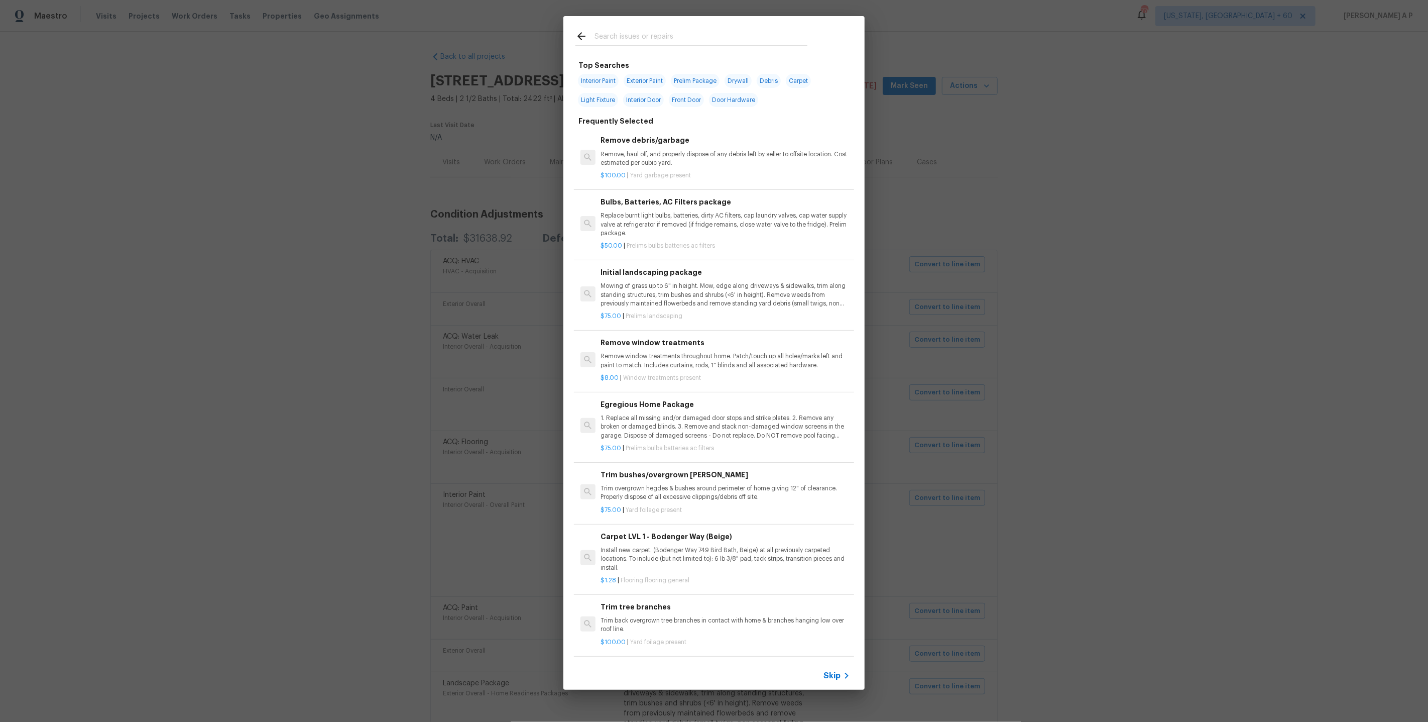
click at [838, 678] on span "Skip" at bounding box center [832, 676] width 17 height 10
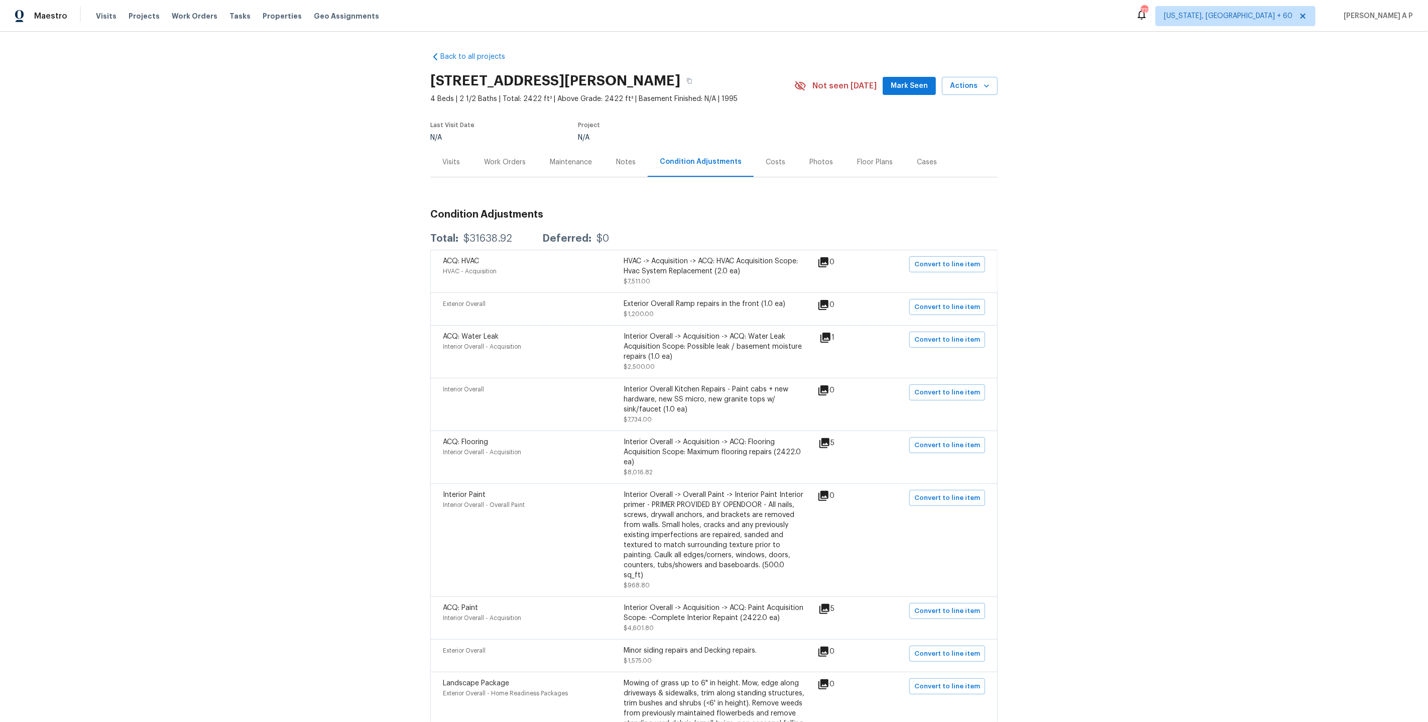
click at [831, 336] on icon at bounding box center [826, 337] width 10 height 10
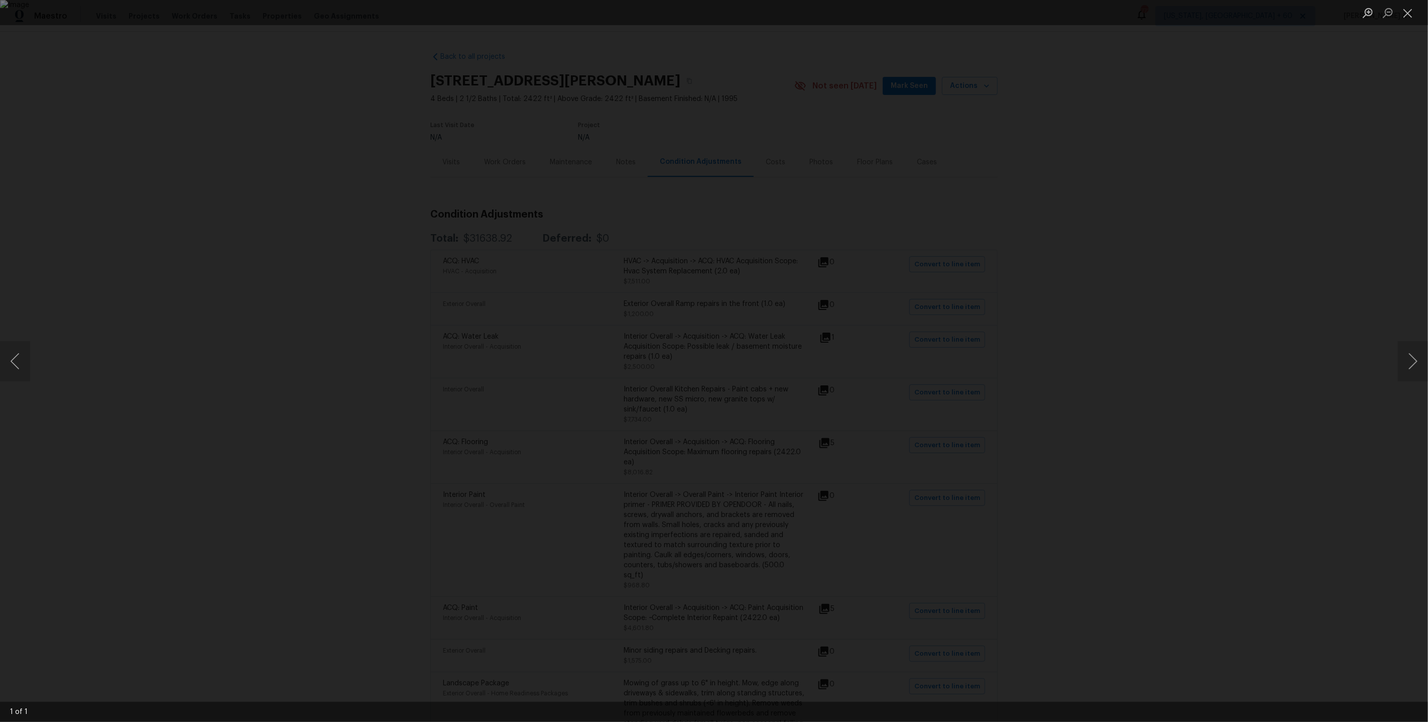
click at [1279, 295] on div "Lightbox" at bounding box center [714, 361] width 1428 height 722
